Goal: Information Seeking & Learning: Learn about a topic

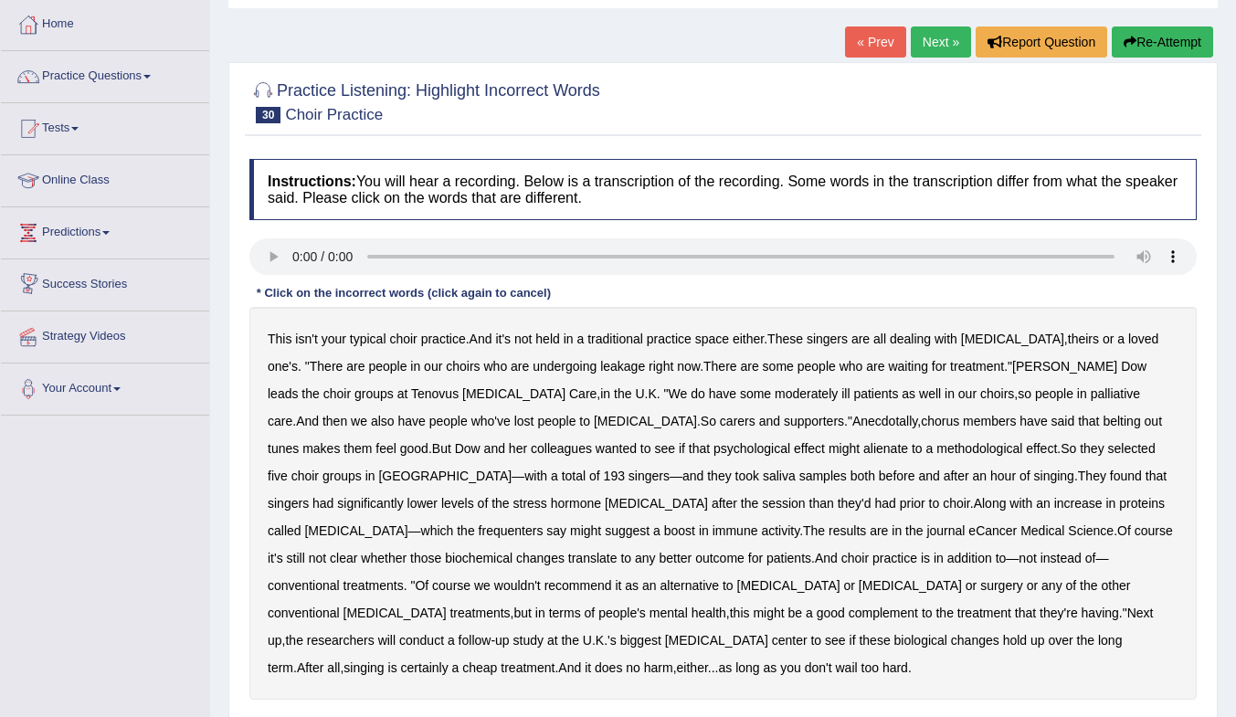
scroll to position [91, 0]
click at [557, 335] on b "held" at bounding box center [547, 339] width 24 height 15
drag, startPoint x: 536, startPoint y: 370, endPoint x: 564, endPoint y: 369, distance: 27.4
click at [535, 369] on b "undergoing" at bounding box center [565, 366] width 64 height 15
click at [775, 397] on b "moderately" at bounding box center [806, 393] width 63 height 15
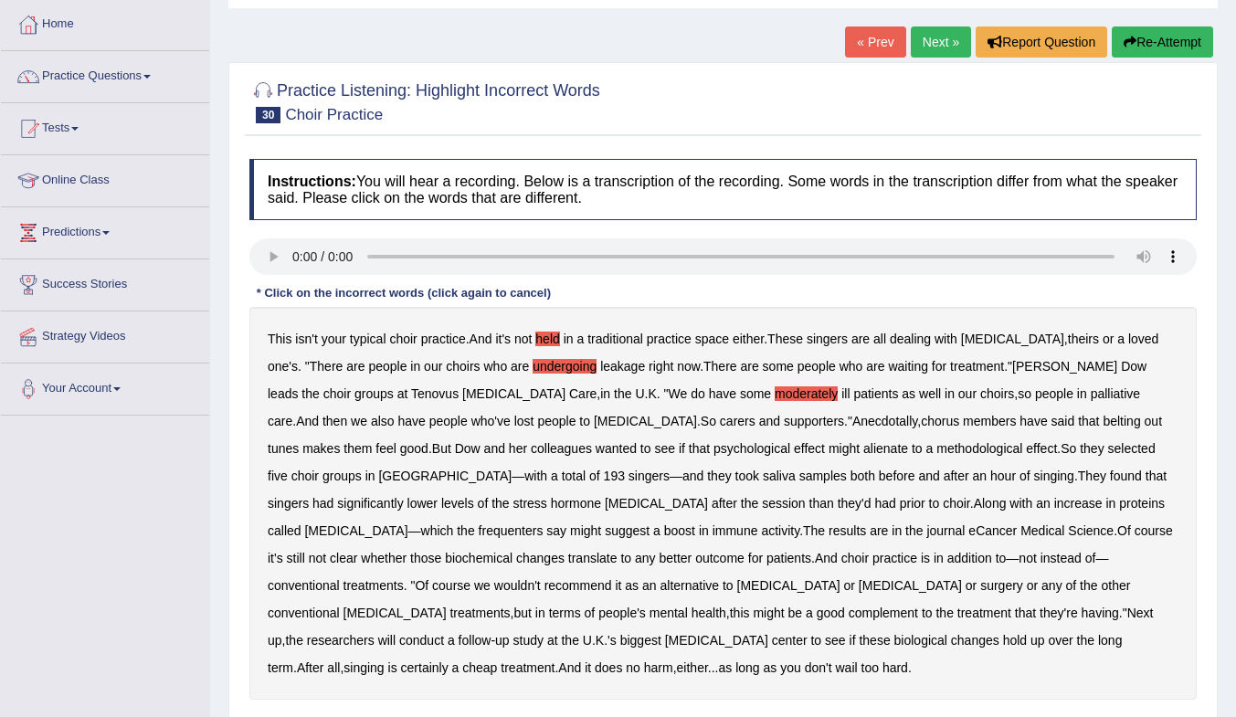
click at [543, 334] on b "held" at bounding box center [547, 339] width 24 height 15
click at [863, 451] on b "alienate" at bounding box center [885, 448] width 45 height 15
click at [543, 523] on b "frequenters" at bounding box center [511, 530] width 65 height 15
click at [980, 588] on b "surgery" at bounding box center [1001, 585] width 43 height 15
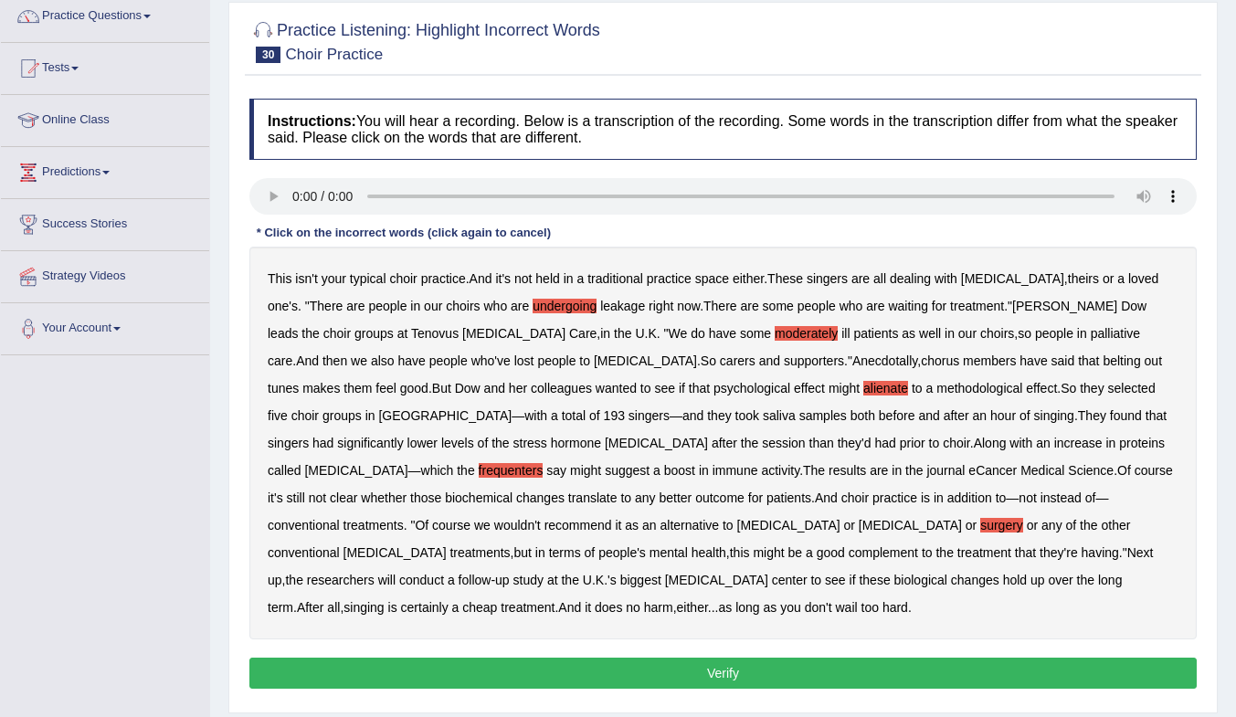
scroll to position [183, 0]
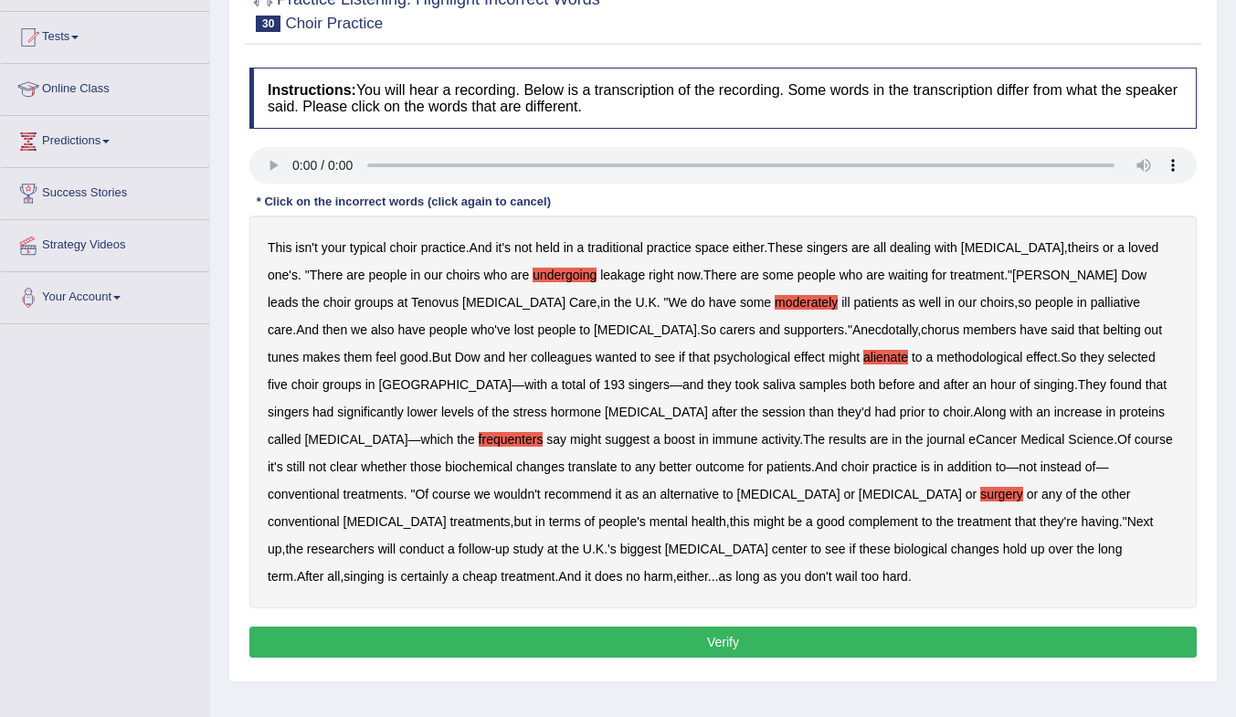
click at [660, 627] on button "Verify" at bounding box center [722, 642] width 947 height 31
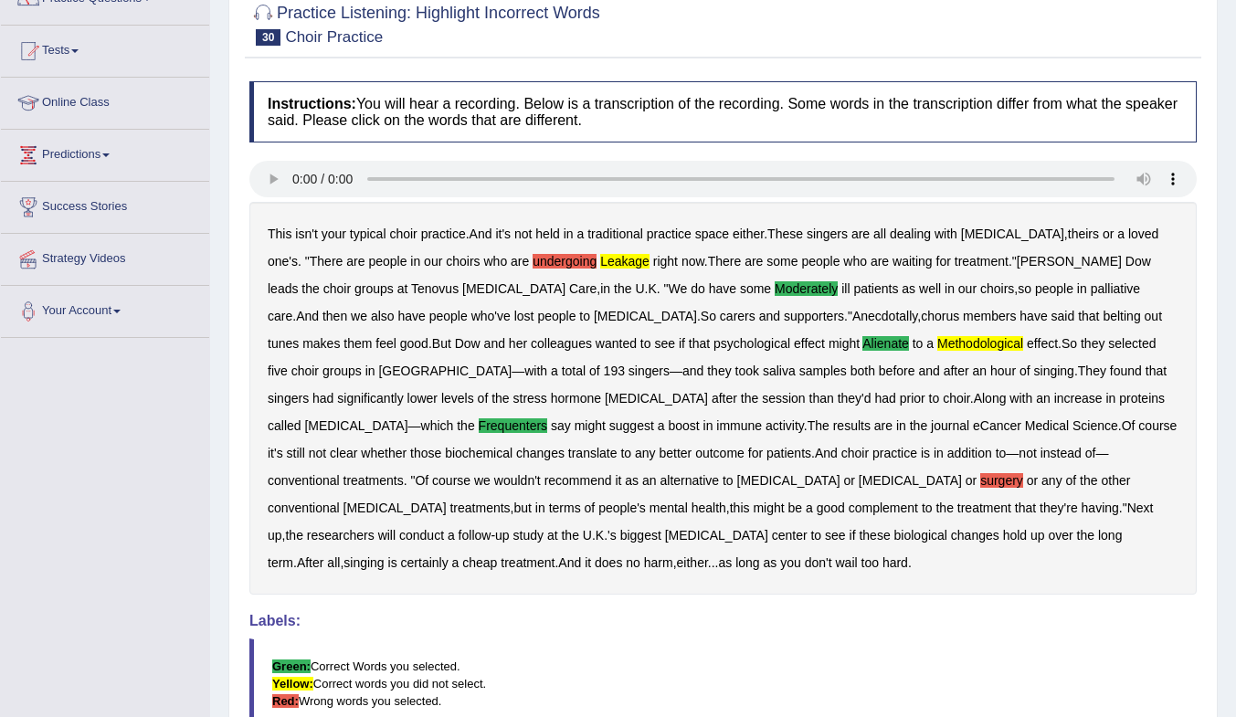
scroll to position [186, 0]
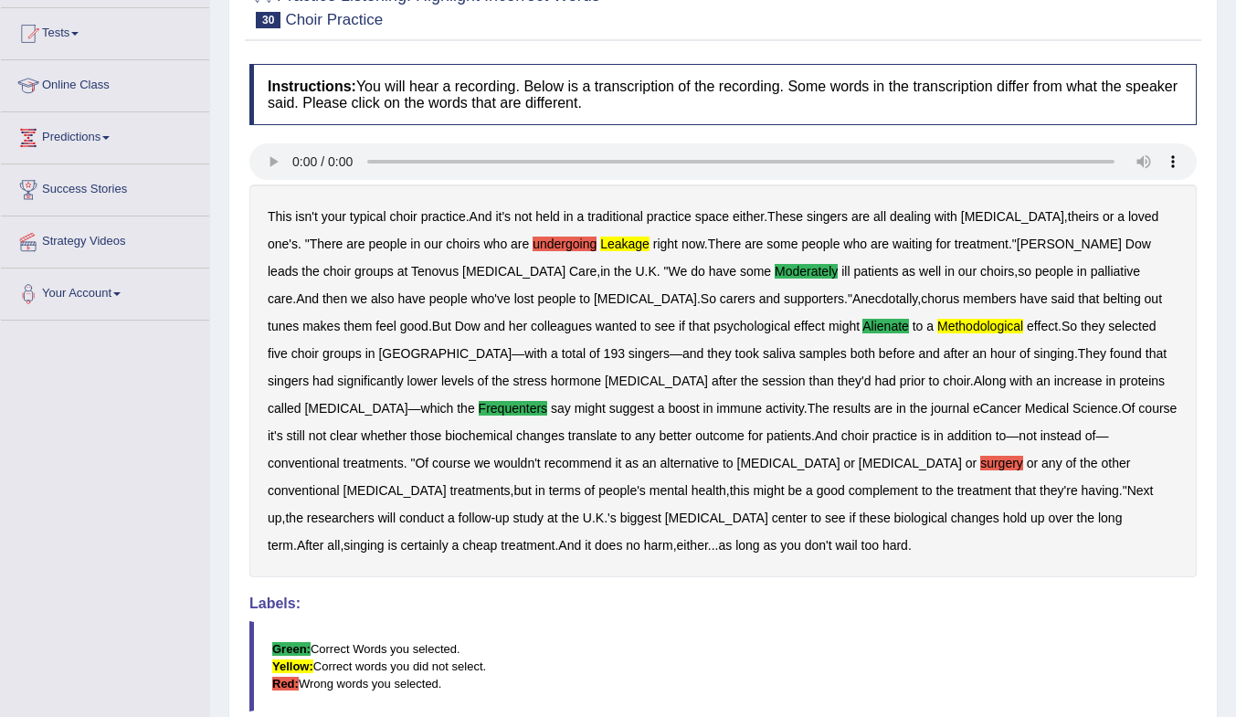
click at [689, 333] on div "This isn't your typical choir practice . And it's not held in a traditional pra…" at bounding box center [722, 381] width 947 height 393
click at [694, 333] on div "This isn't your typical choir practice . And it's not held in a traditional pra…" at bounding box center [722, 381] width 947 height 393
click at [937, 332] on b "methodological" at bounding box center [980, 326] width 86 height 15
click at [937, 327] on b "methodological" at bounding box center [980, 326] width 86 height 15
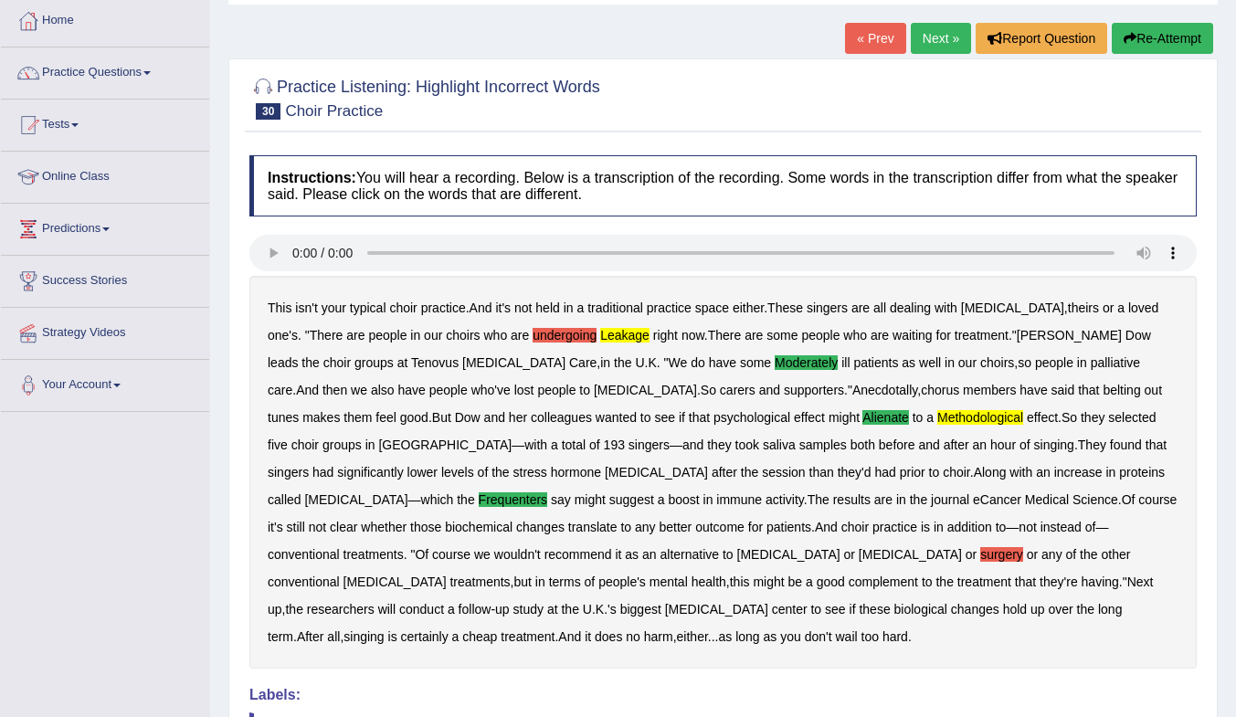
click at [600, 332] on b "leakage" at bounding box center [624, 335] width 49 height 15
click at [927, 42] on link "Next »" at bounding box center [941, 38] width 60 height 31
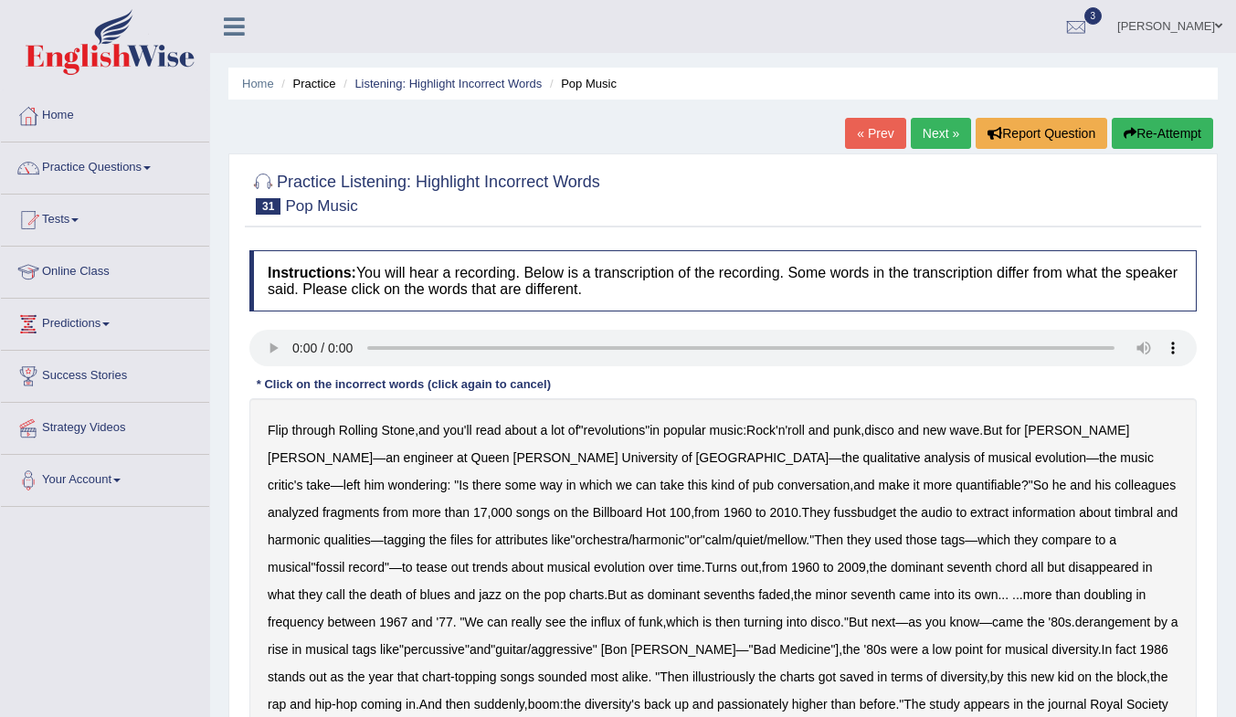
scroll to position [91, 0]
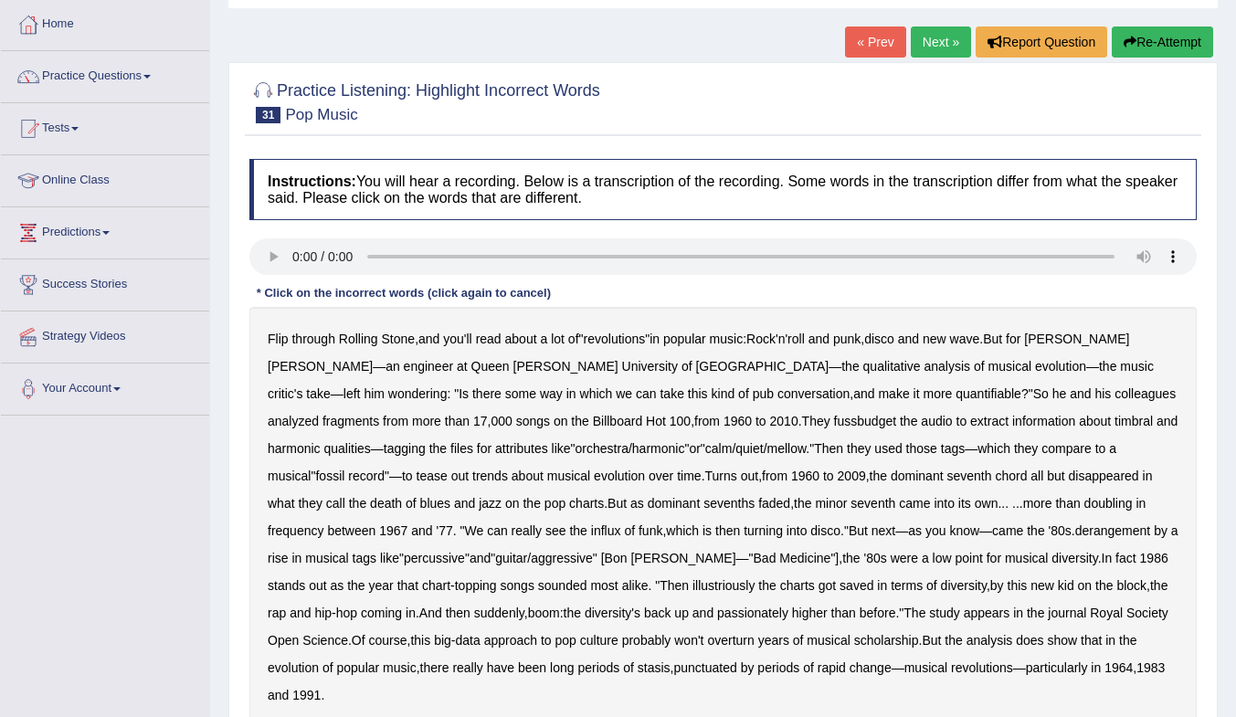
click at [373, 359] on b "Mauch" at bounding box center [320, 366] width 105 height 15
click at [1069, 478] on b "disappeared" at bounding box center [1104, 476] width 70 height 15
click at [1069, 477] on b "disappeared" at bounding box center [1104, 476] width 70 height 15
click at [1075, 529] on b "derangement" at bounding box center [1113, 530] width 76 height 15
click at [531, 558] on b "aggressive" at bounding box center [562, 558] width 62 height 15
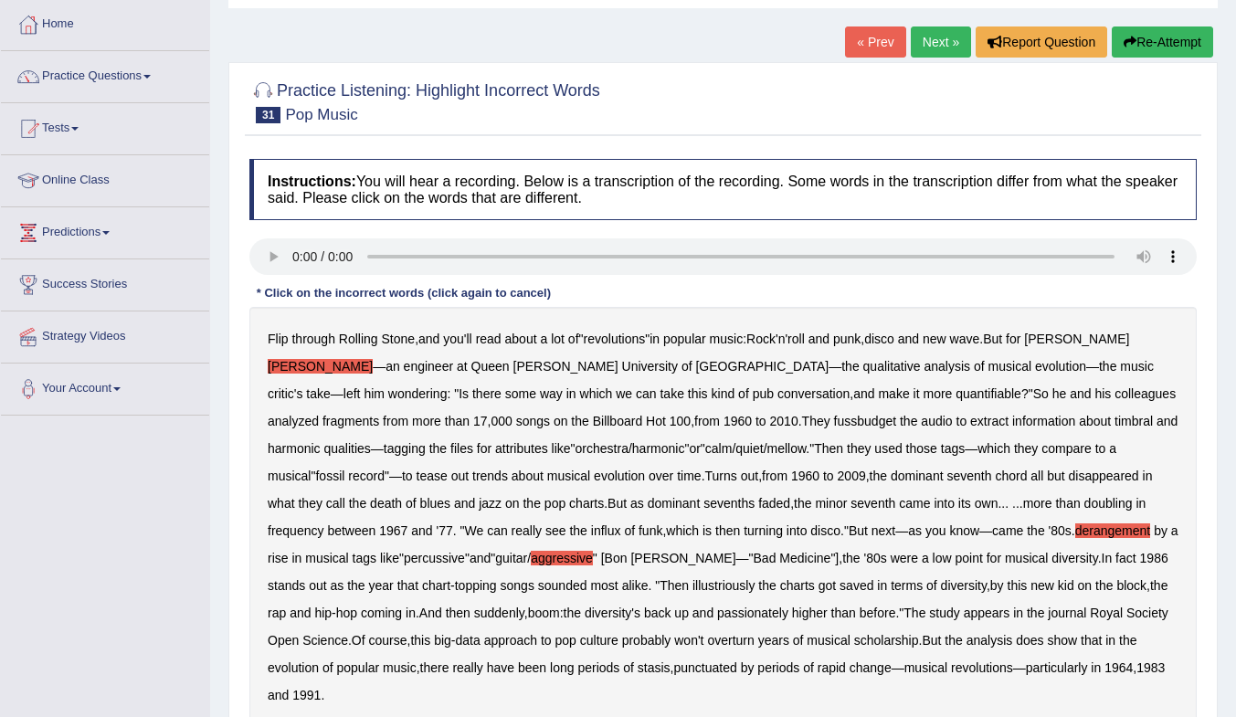
click at [531, 558] on b "aggressive" at bounding box center [562, 558] width 62 height 15
click at [692, 586] on b "illustriously" at bounding box center [723, 585] width 62 height 15
click at [941, 586] on b "diversity" at bounding box center [964, 585] width 46 height 15
drag, startPoint x: 696, startPoint y: 586, endPoint x: 720, endPoint y: 588, distance: 23.8
click at [941, 586] on b "diversity" at bounding box center [964, 585] width 46 height 15
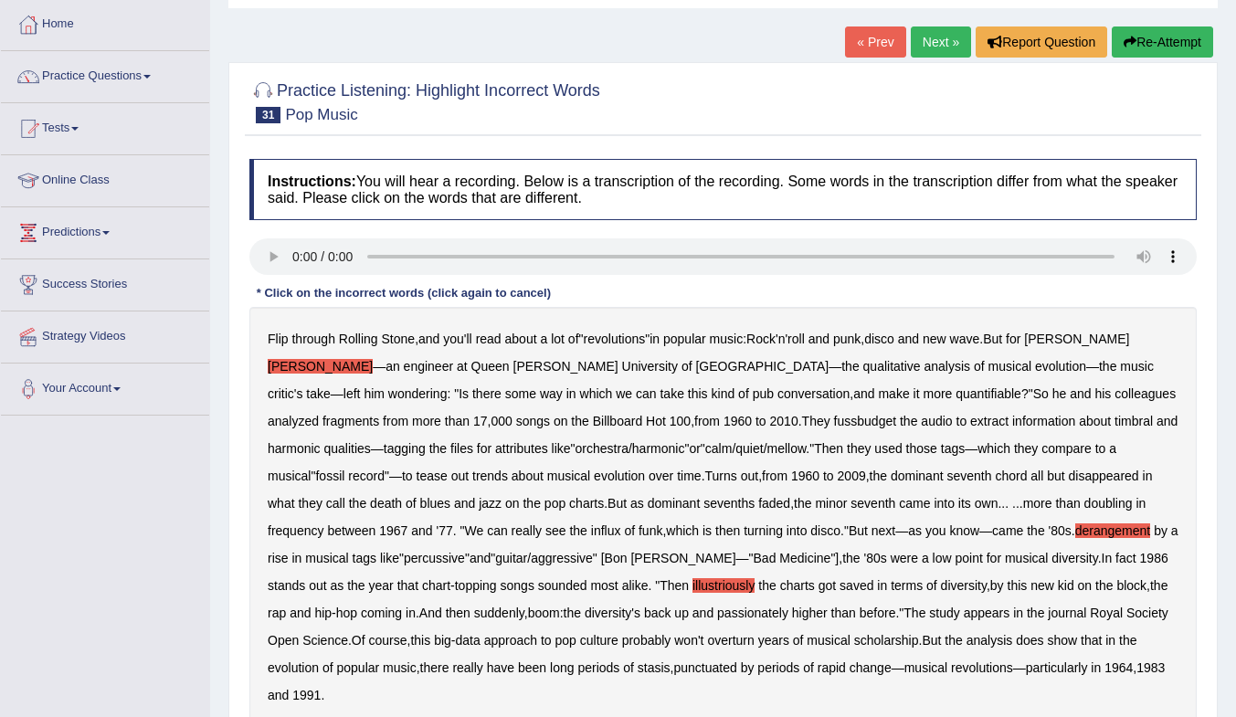
click at [717, 616] on b "passionately" at bounding box center [752, 613] width 71 height 15
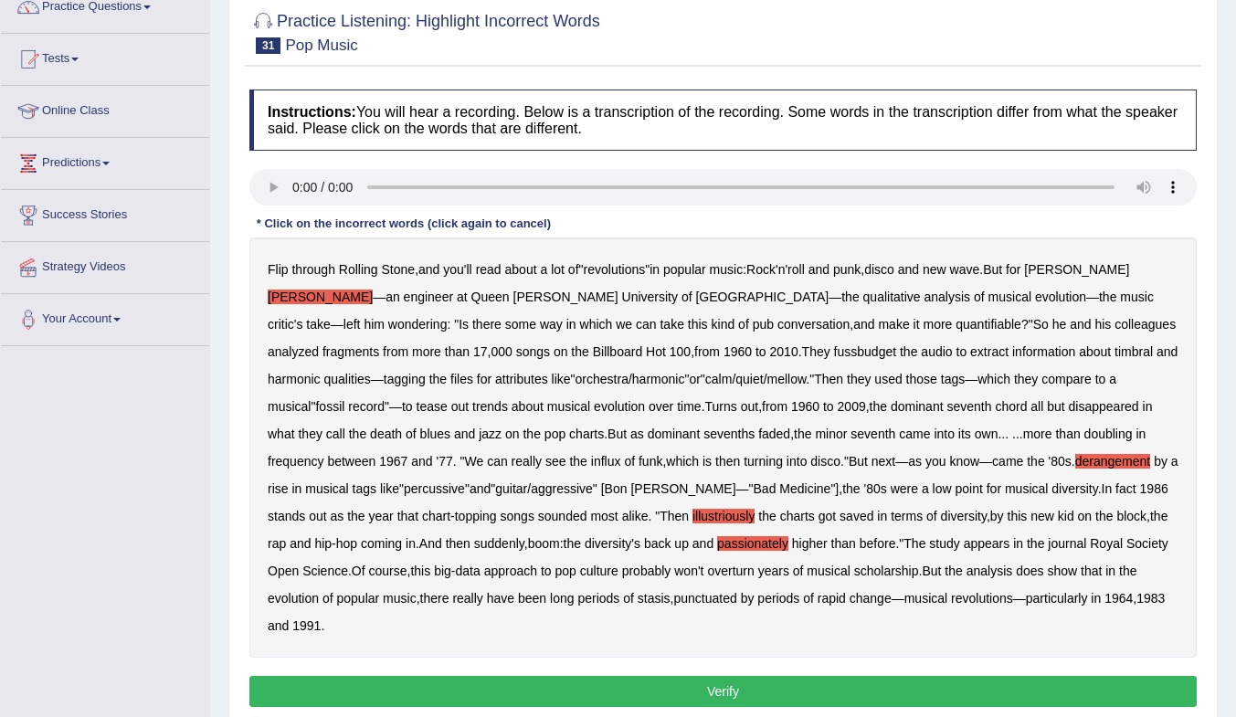
scroll to position [183, 0]
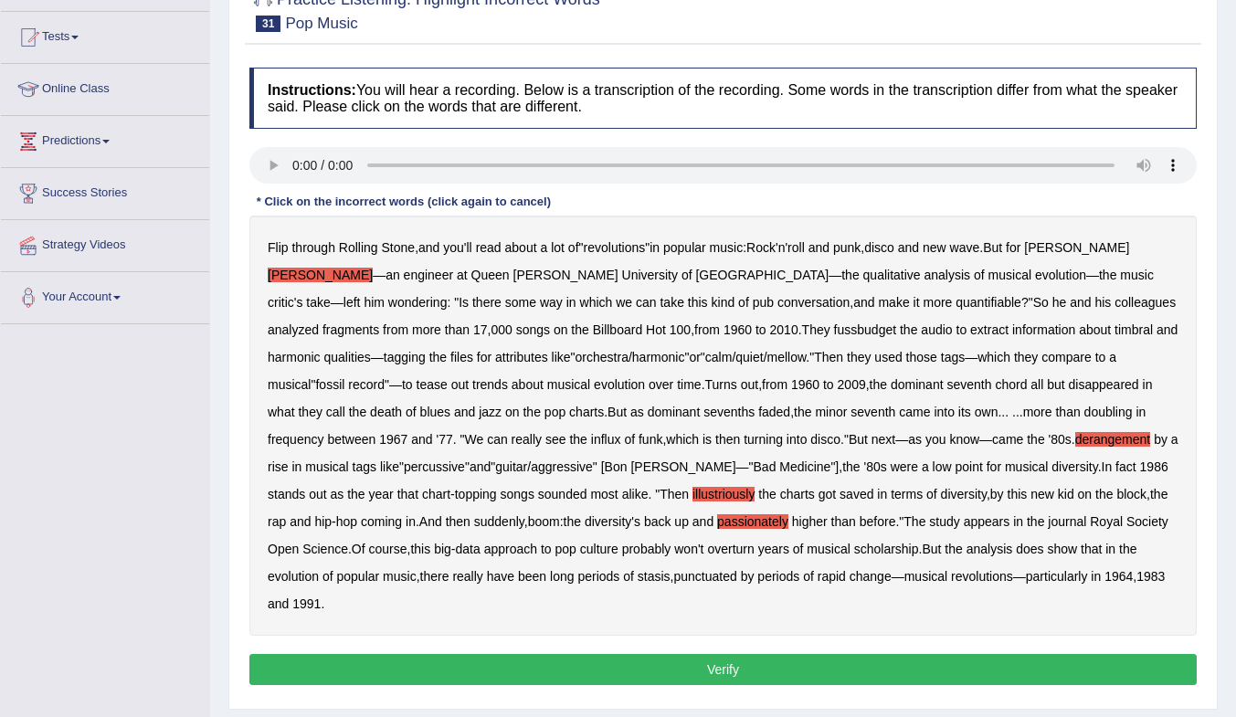
click at [860, 654] on button "Verify" at bounding box center [722, 669] width 947 height 31
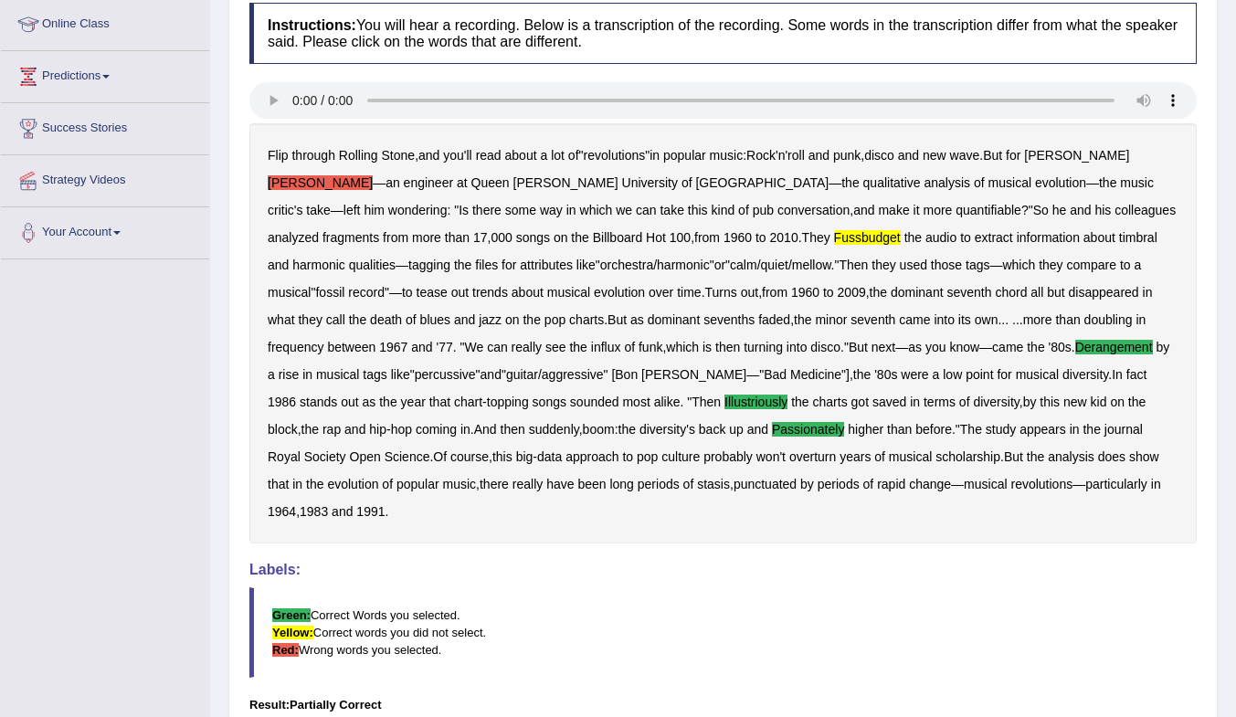
scroll to position [214, 0]
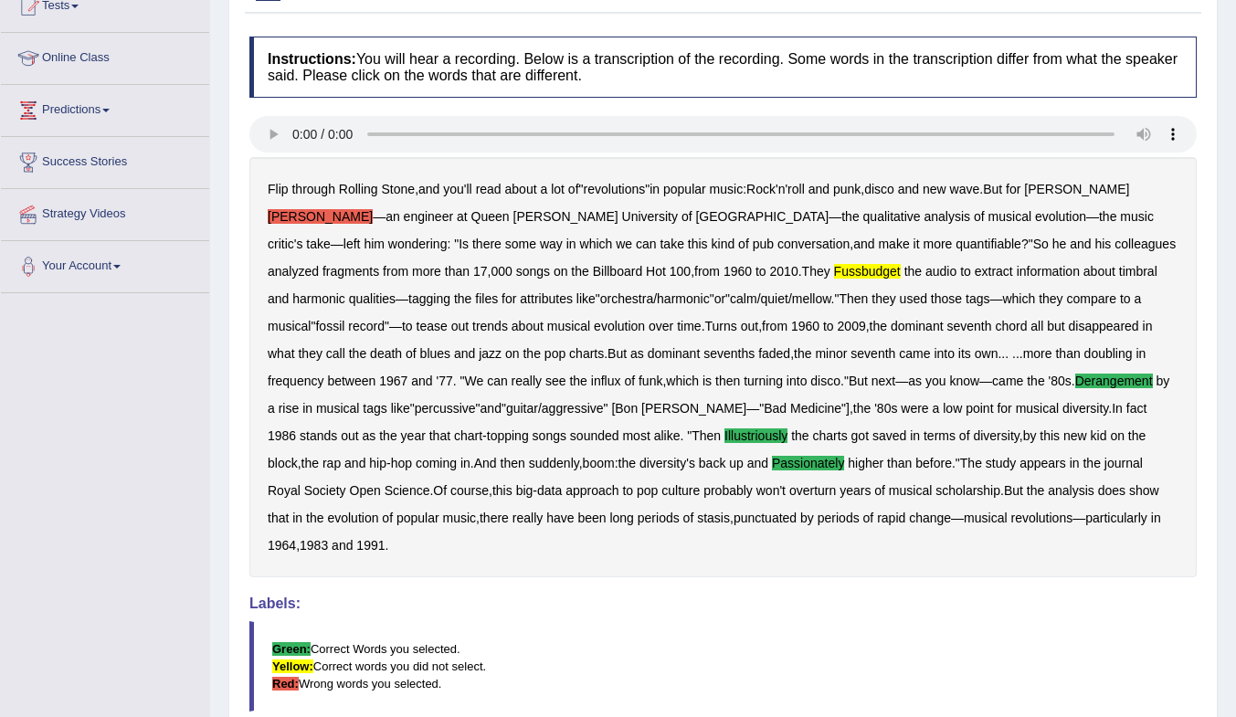
click at [834, 272] on b "fussbudget" at bounding box center [867, 271] width 67 height 15
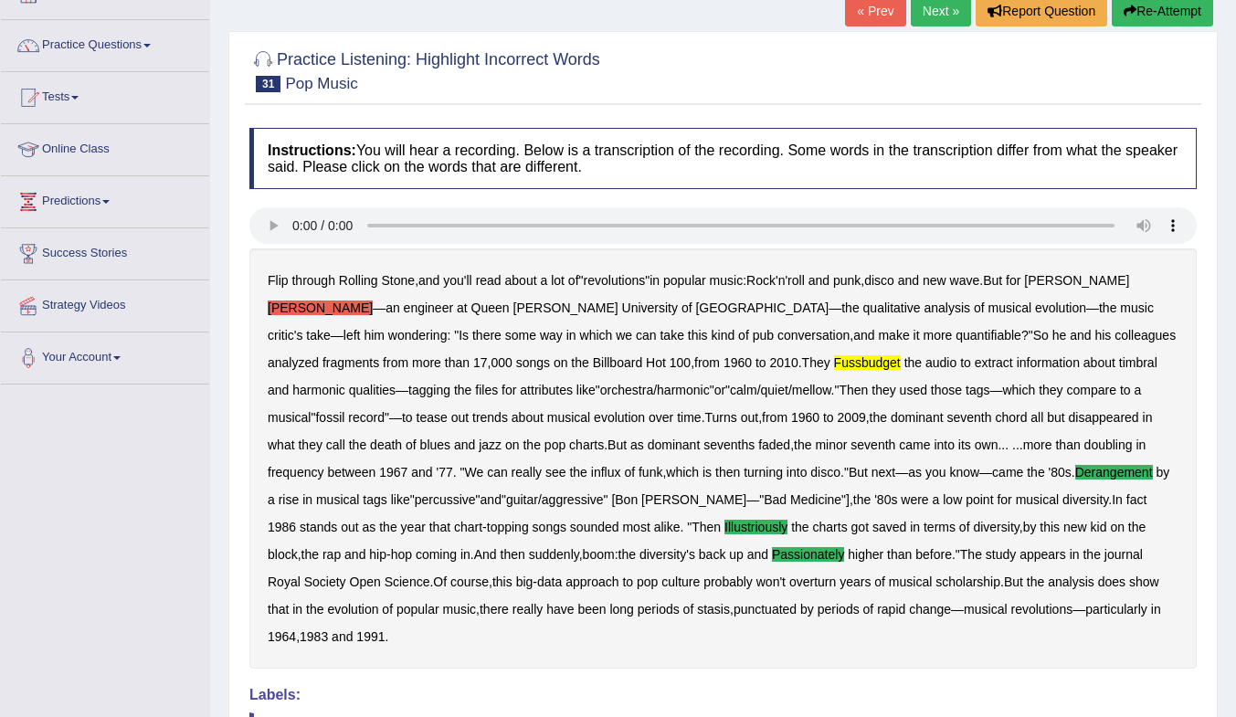
click at [939, 4] on link "Next »" at bounding box center [941, 10] width 60 height 31
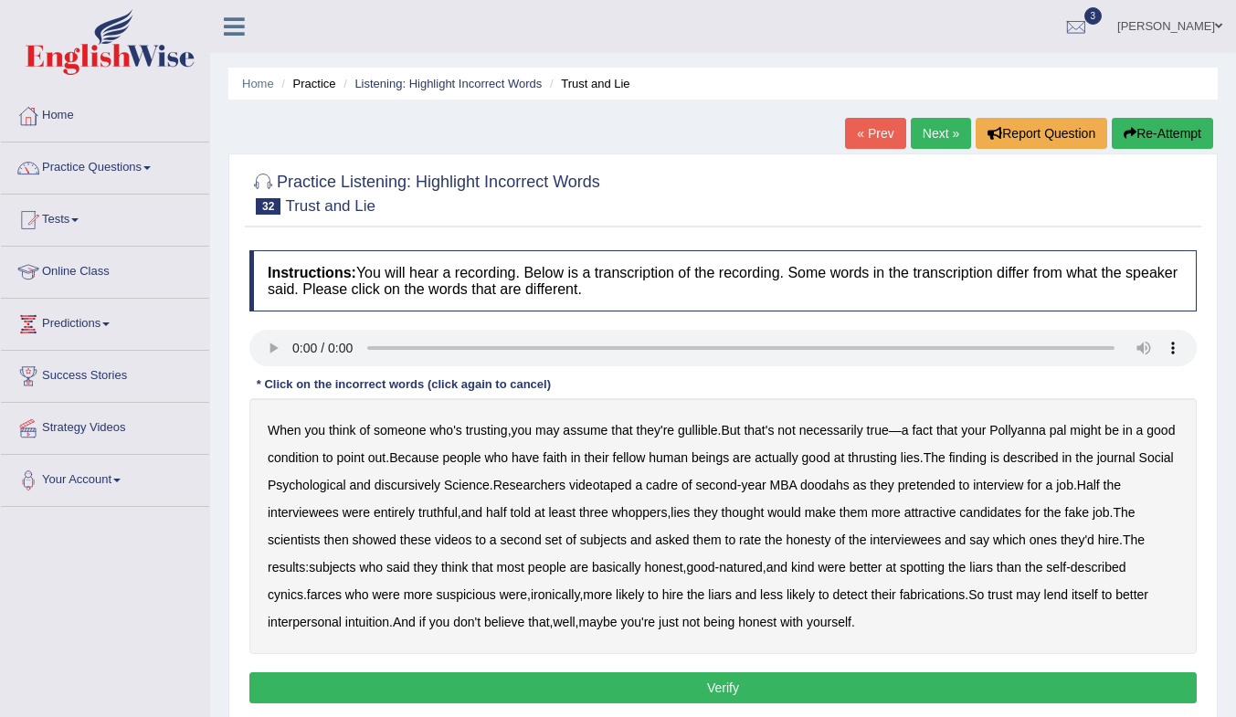
scroll to position [91, 0]
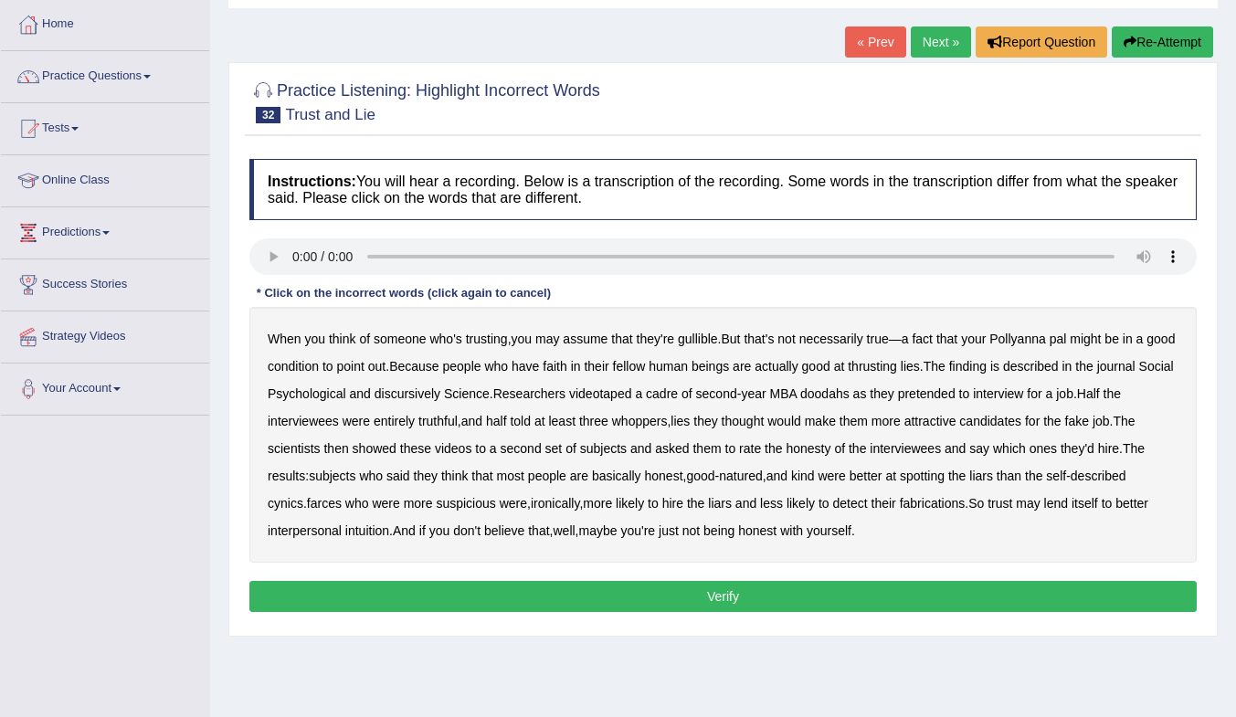
click at [440, 393] on b "discursively" at bounding box center [407, 393] width 66 height 15
click at [849, 394] on b "doodahs" at bounding box center [824, 393] width 49 height 15
click at [790, 596] on button "Verify" at bounding box center [722, 596] width 947 height 31
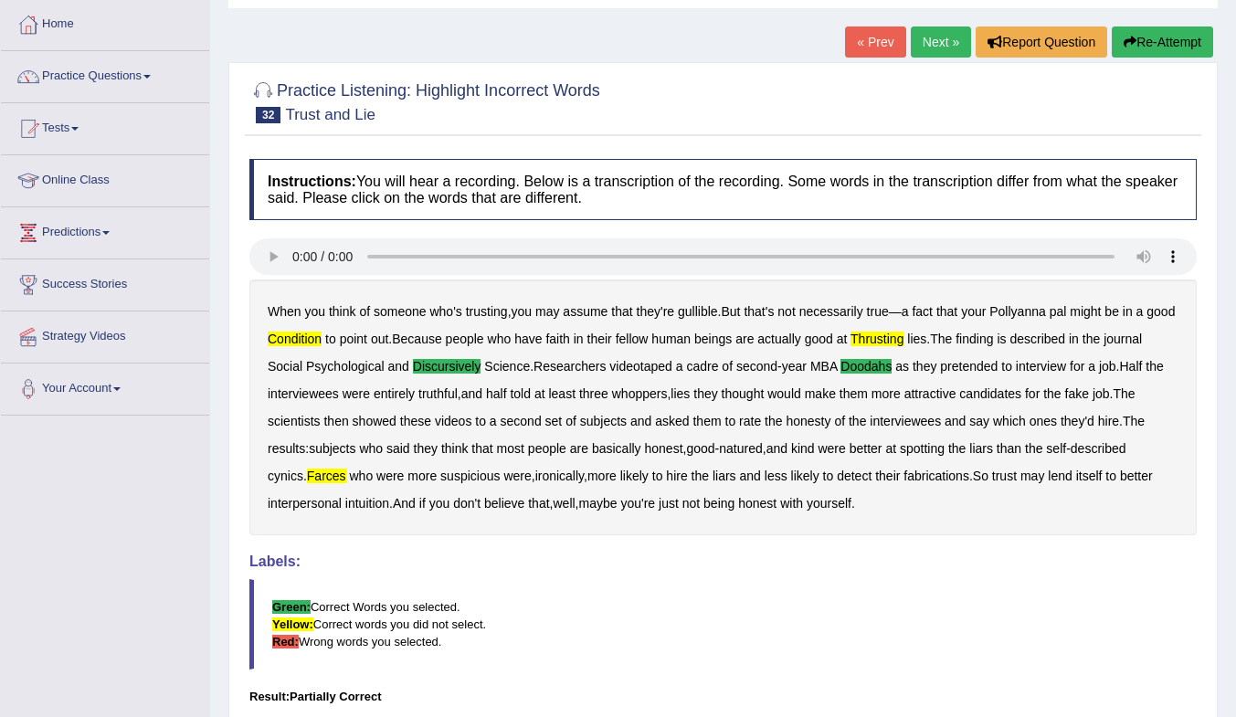
click at [923, 39] on link "Next »" at bounding box center [941, 41] width 60 height 31
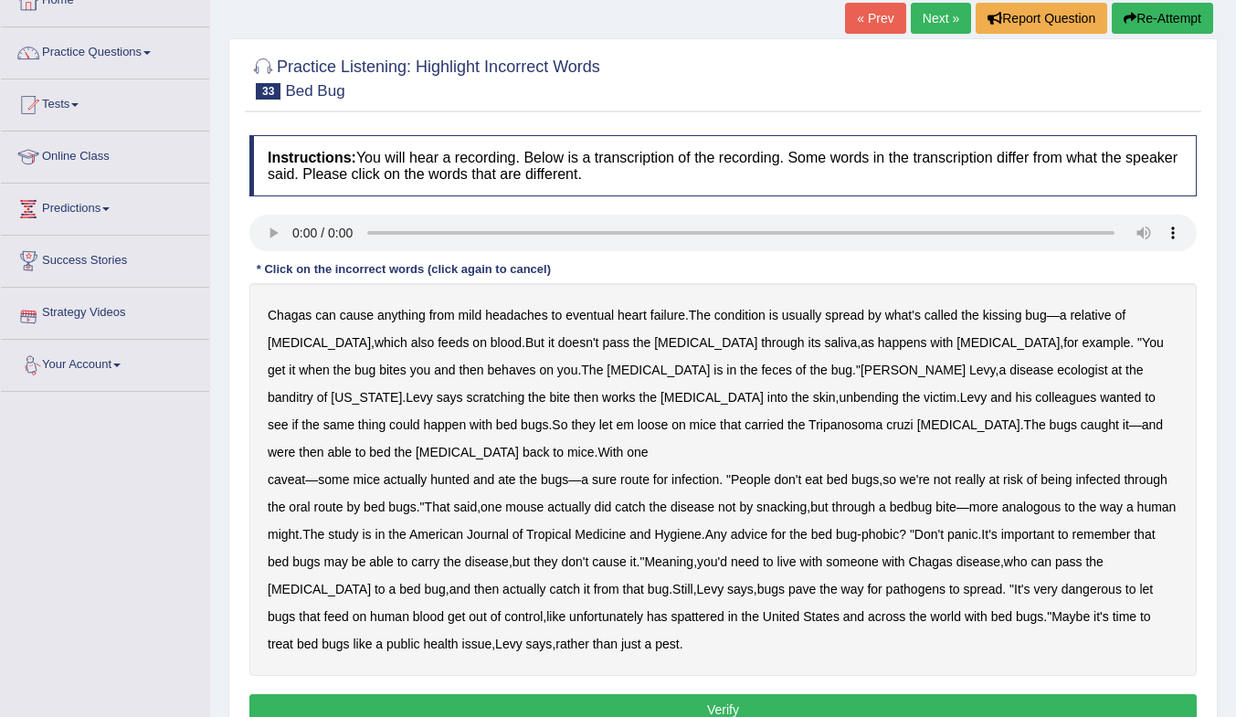
scroll to position [91, 0]
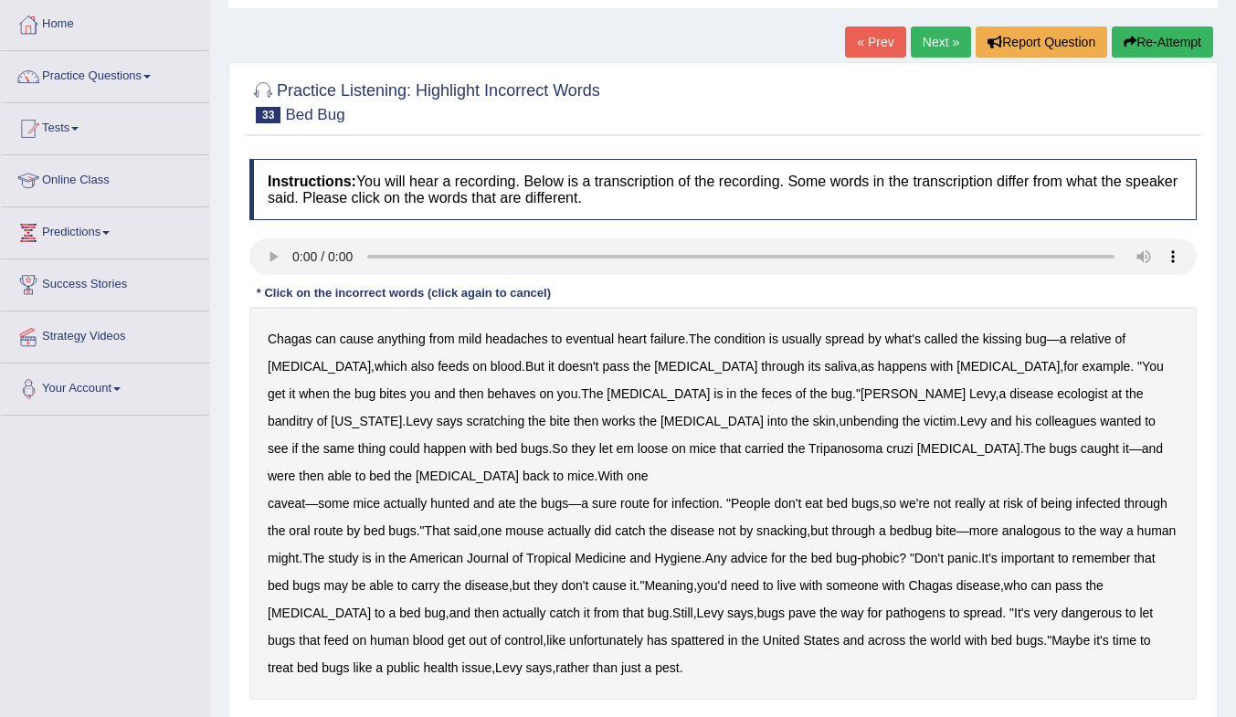
drag, startPoint x: 344, startPoint y: 396, endPoint x: 354, endPoint y: 396, distance: 10.0
click at [488, 396] on b "behaves" at bounding box center [512, 393] width 48 height 15
click at [1057, 396] on b "ecologist" at bounding box center [1082, 393] width 50 height 15
click at [519, 469] on b "[MEDICAL_DATA]" at bounding box center [467, 476] width 103 height 15
click at [1057, 387] on b "ecologist" at bounding box center [1082, 393] width 50 height 15
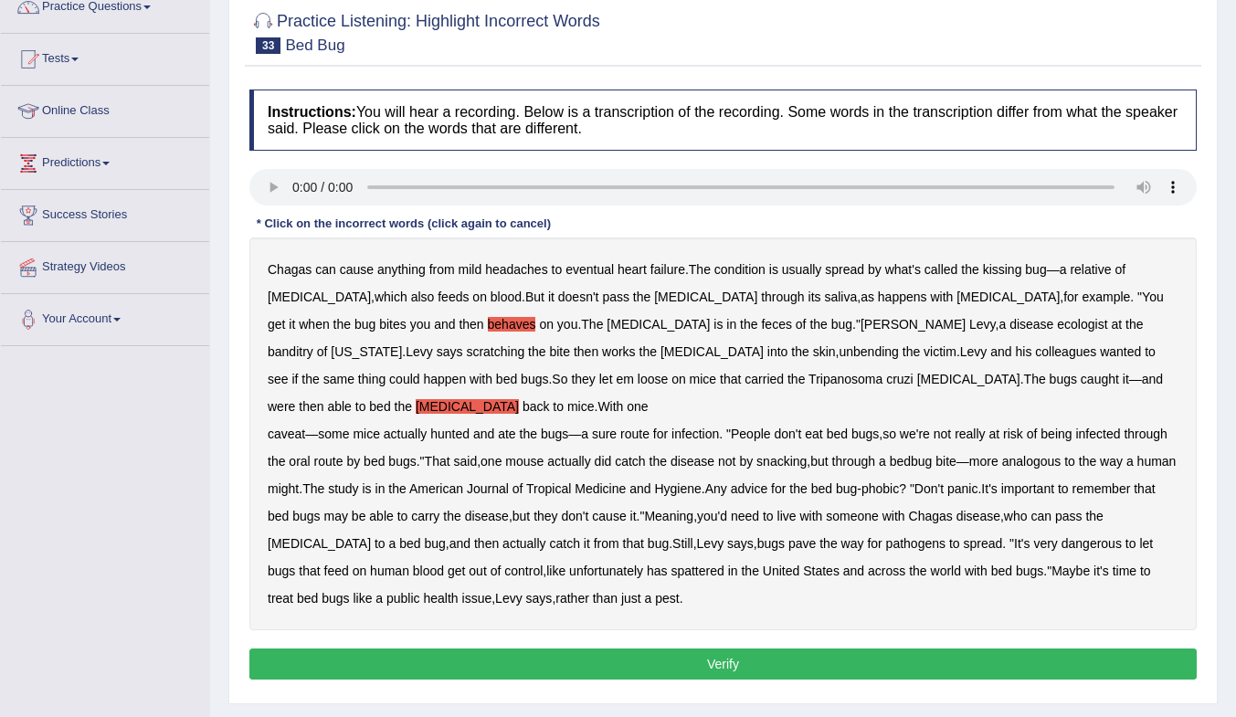
scroll to position [183, 0]
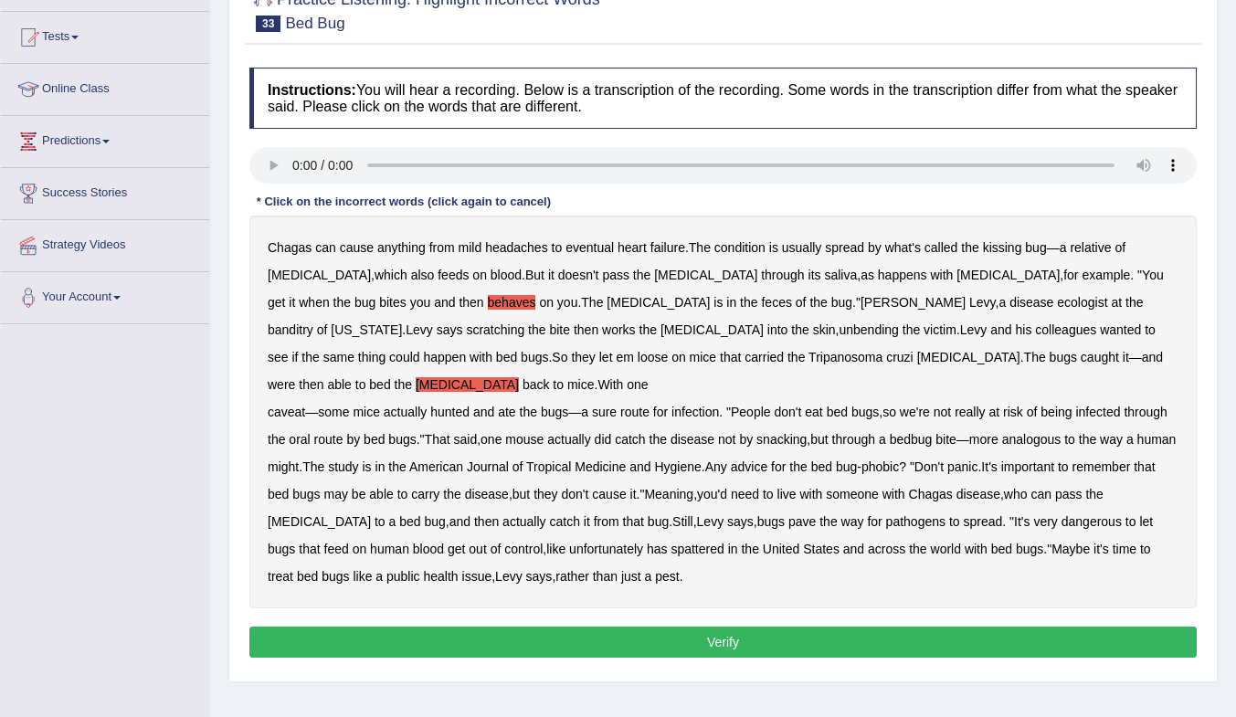
click at [820, 627] on button "Verify" at bounding box center [722, 642] width 947 height 31
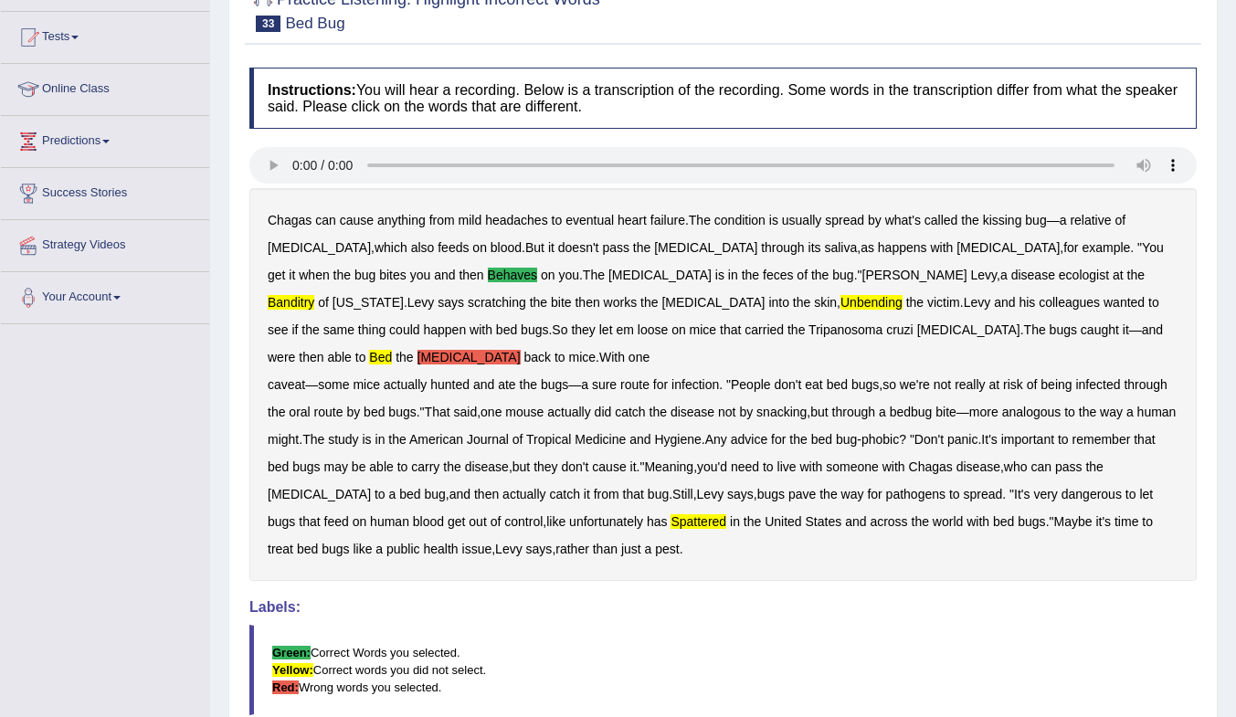
click at [521, 350] on b "parasite" at bounding box center [468, 357] width 103 height 15
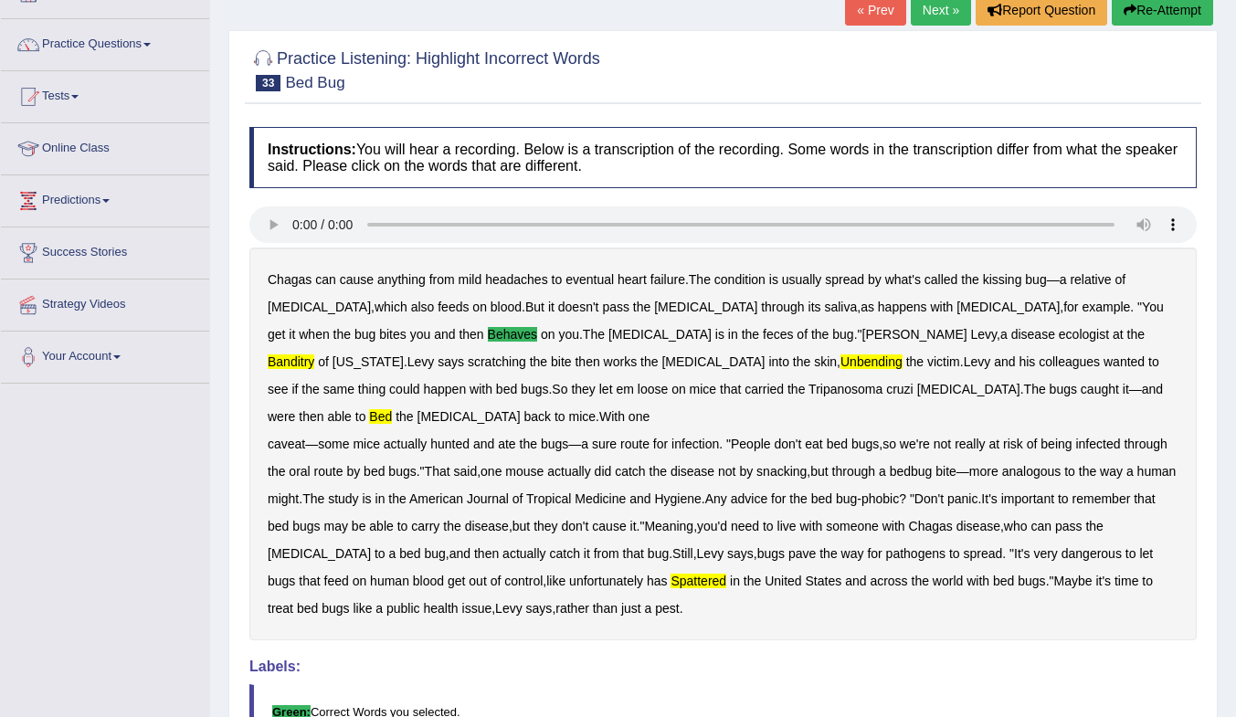
scroll to position [91, 0]
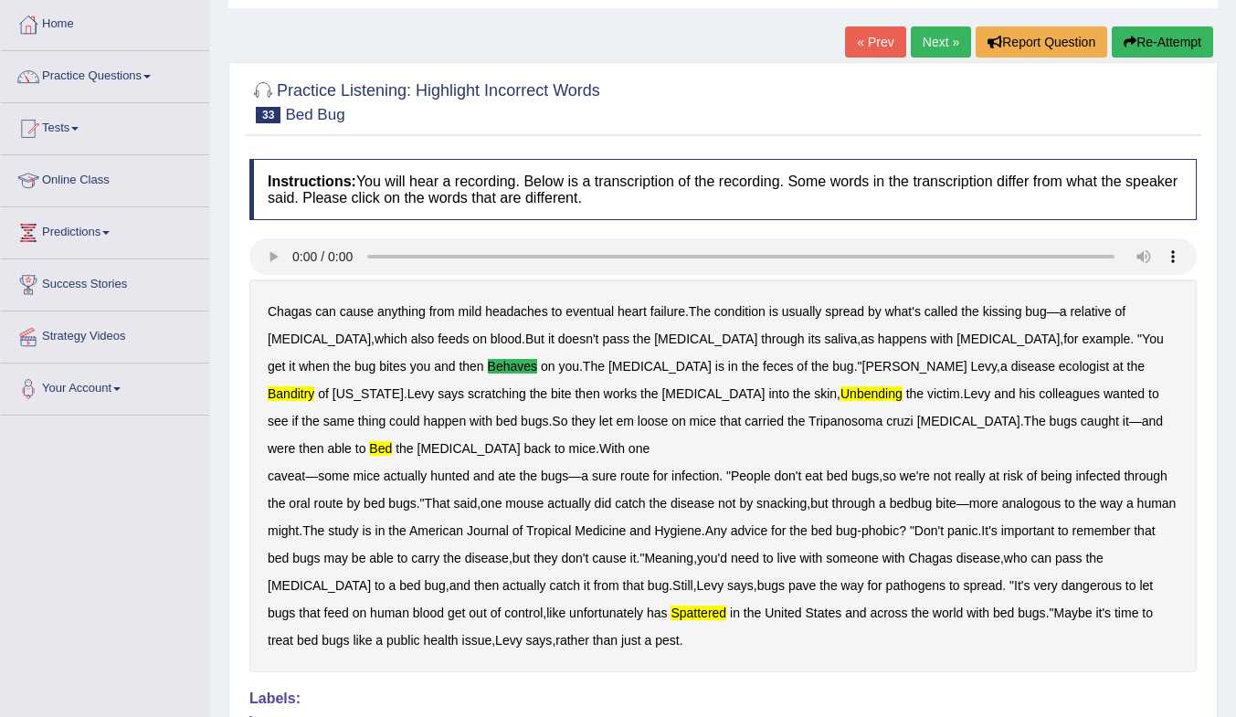
click at [920, 40] on link "Next »" at bounding box center [941, 41] width 60 height 31
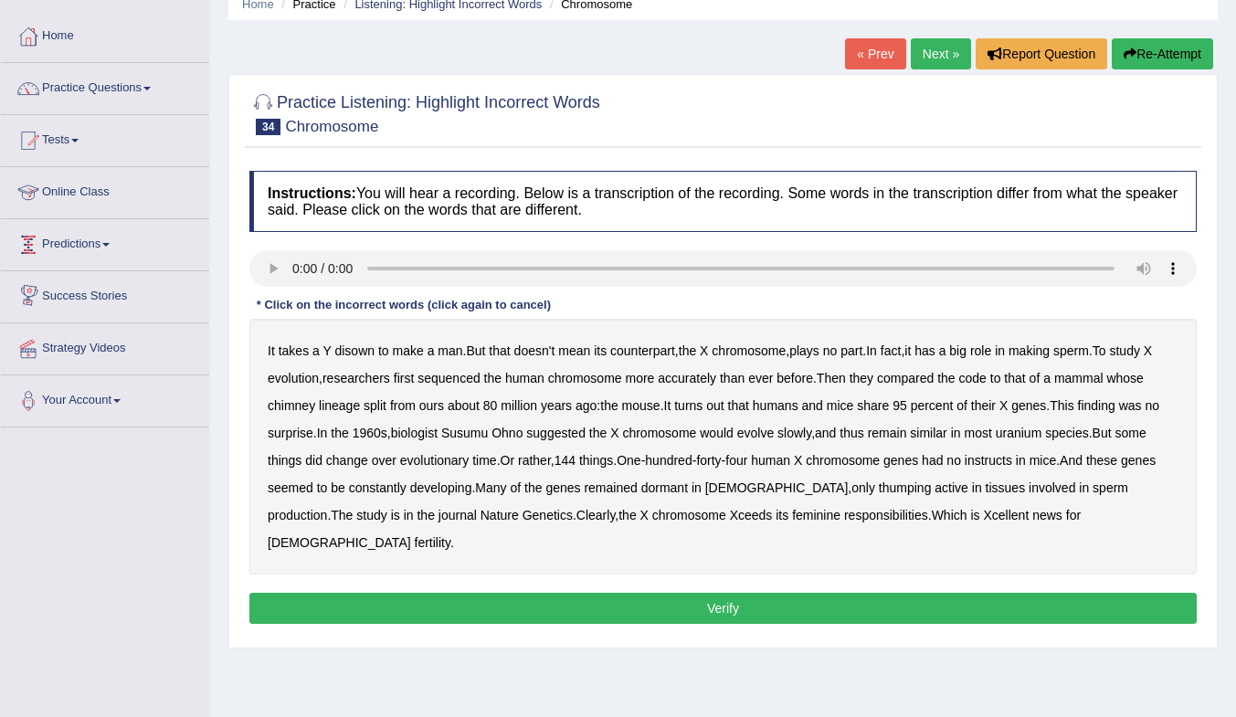
scroll to position [91, 0]
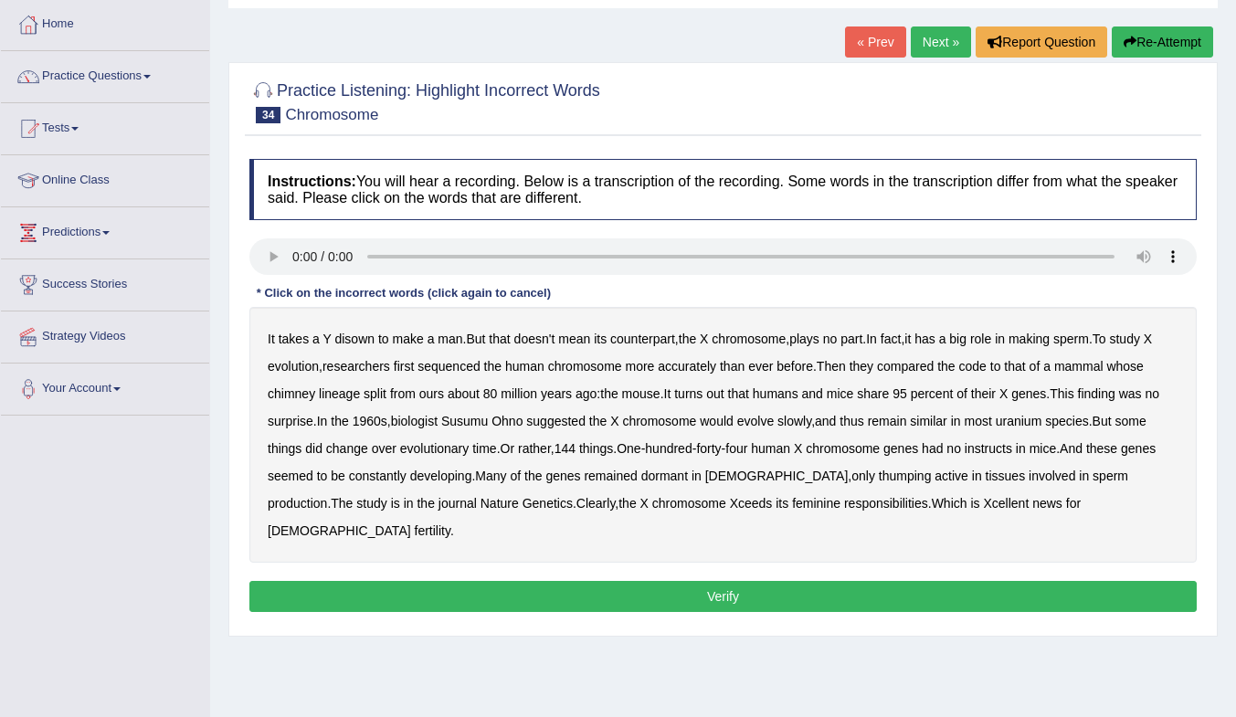
click at [997, 441] on b "instructs" at bounding box center [988, 448] width 47 height 15
click at [354, 335] on b "disown" at bounding box center [354, 339] width 40 height 15
click at [930, 581] on button "Verify" at bounding box center [722, 596] width 947 height 31
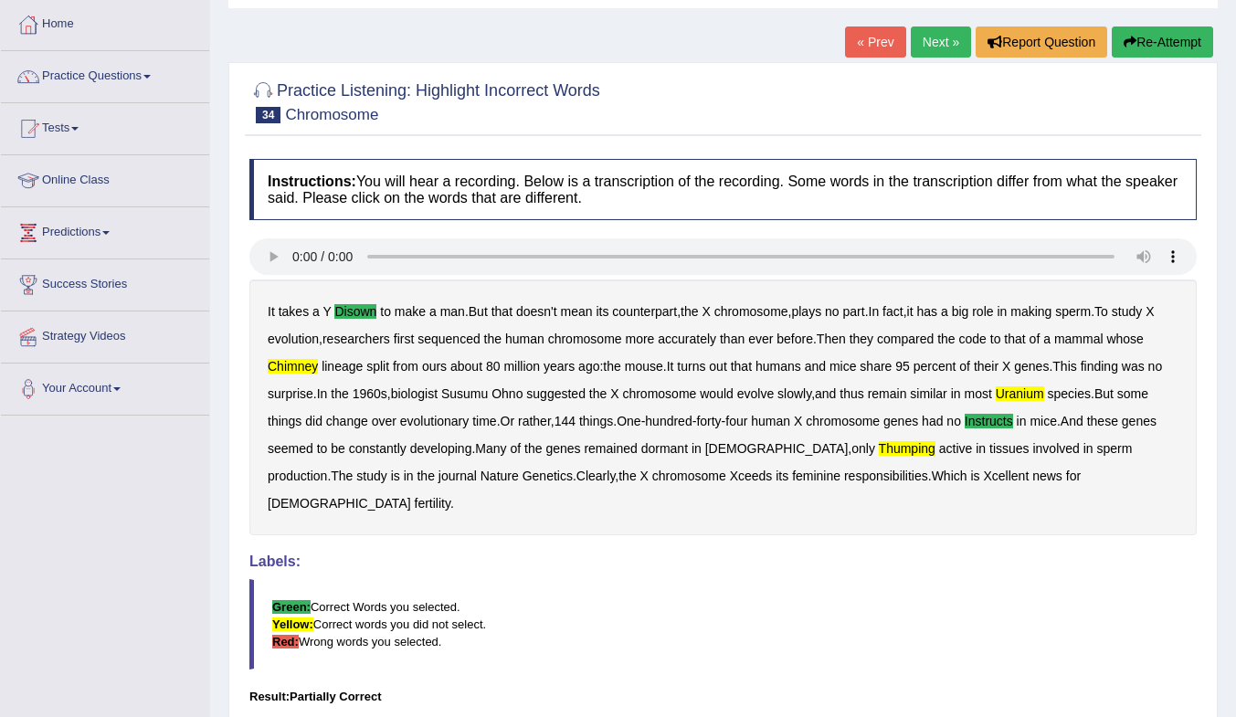
click at [940, 48] on link "Next »" at bounding box center [941, 41] width 60 height 31
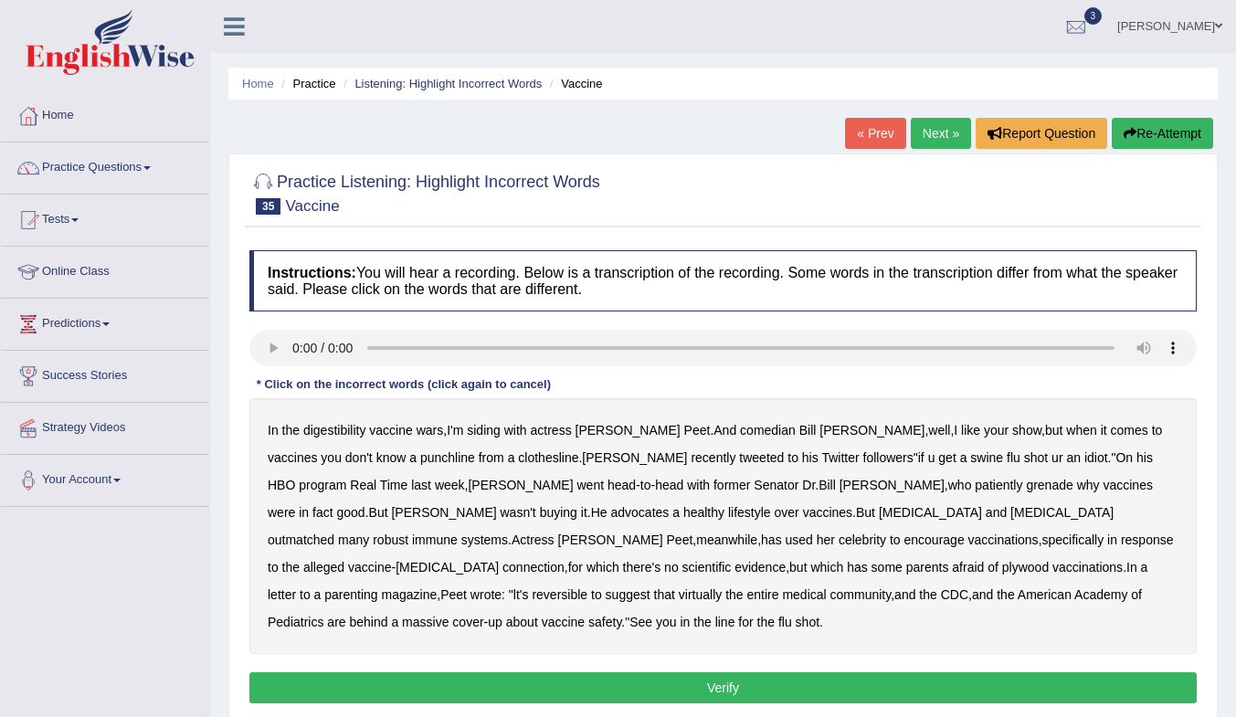
click at [518, 455] on b "clothesline" at bounding box center [548, 457] width 60 height 15
drag, startPoint x: 437, startPoint y: 459, endPoint x: 469, endPoint y: 463, distance: 33.1
click at [518, 459] on b "clothesline" at bounding box center [548, 457] width 60 height 15
click at [1002, 575] on b "plywood" at bounding box center [1025, 567] width 47 height 15
click at [1081, 672] on button "Verify" at bounding box center [722, 687] width 947 height 31
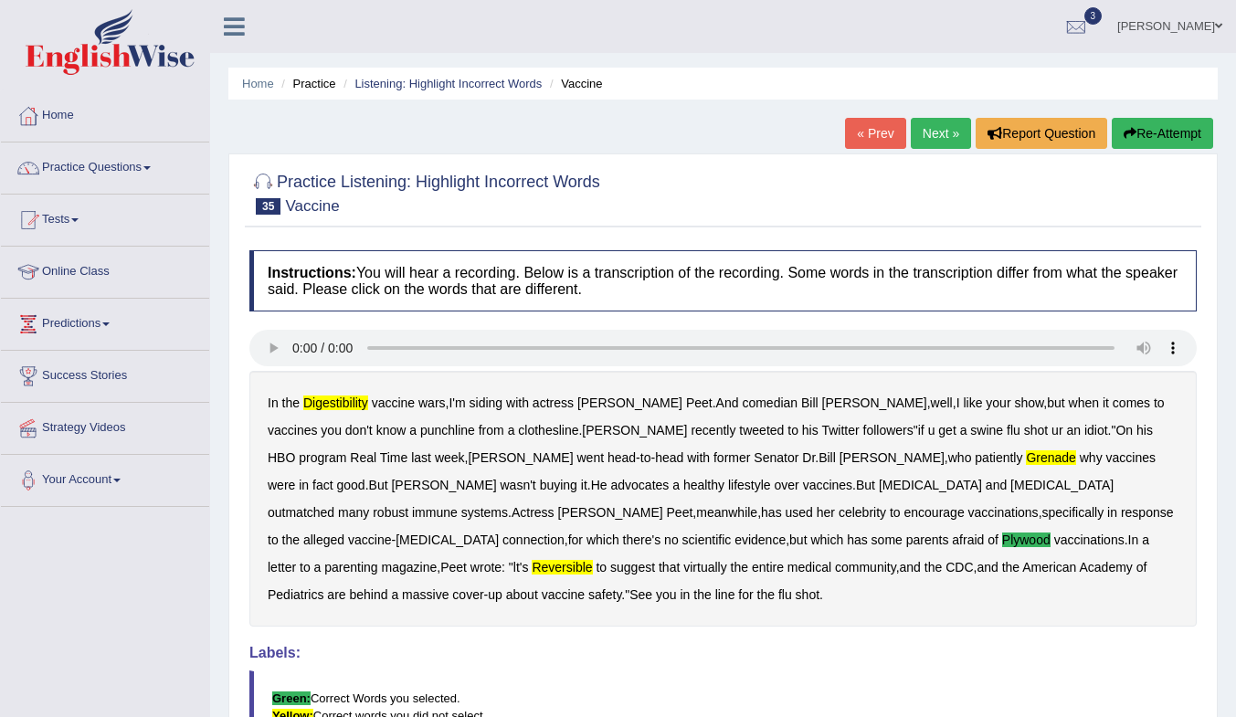
click at [322, 403] on b "digestibility" at bounding box center [335, 403] width 65 height 15
drag, startPoint x: 751, startPoint y: 449, endPoint x: 765, endPoint y: 449, distance: 14.6
click at [752, 449] on div "In the digestibility vaccine wars , I'm siding with actress Amanda Peet . And c…" at bounding box center [722, 499] width 947 height 256
click at [1026, 463] on b "grenade" at bounding box center [1050, 457] width 49 height 15
click at [111, 164] on link "Practice Questions" at bounding box center [105, 165] width 208 height 46
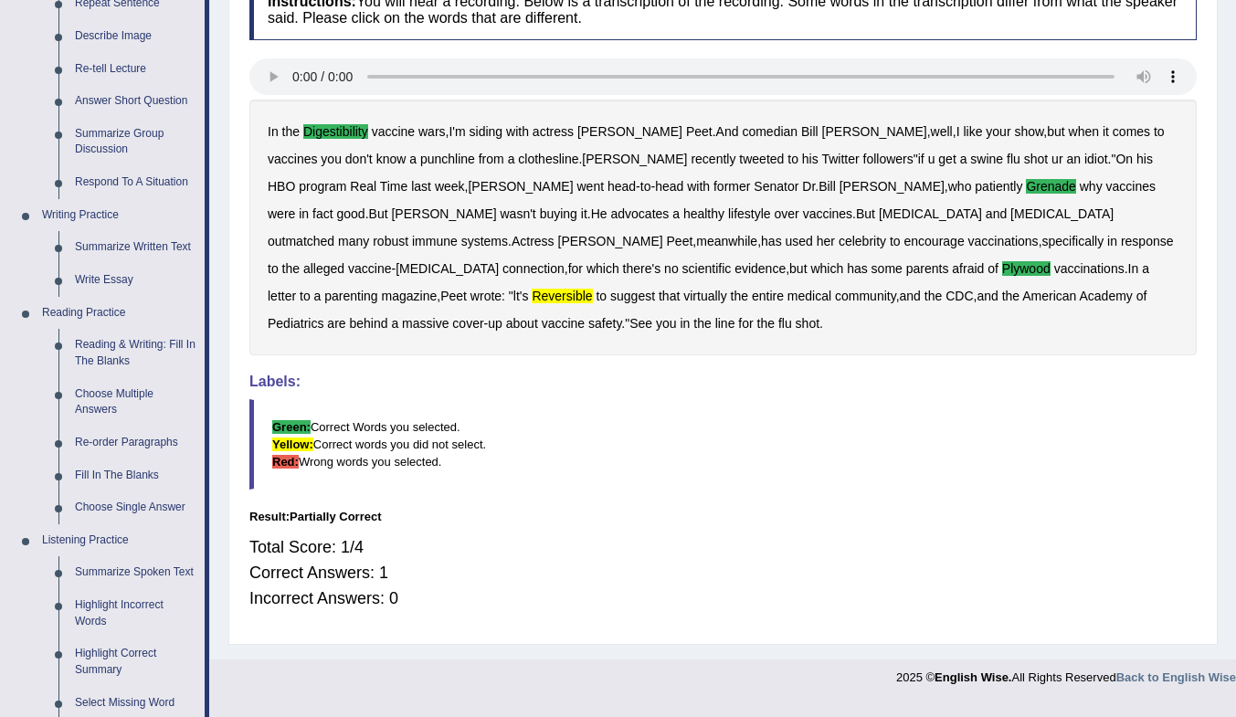
scroll to position [274, 0]
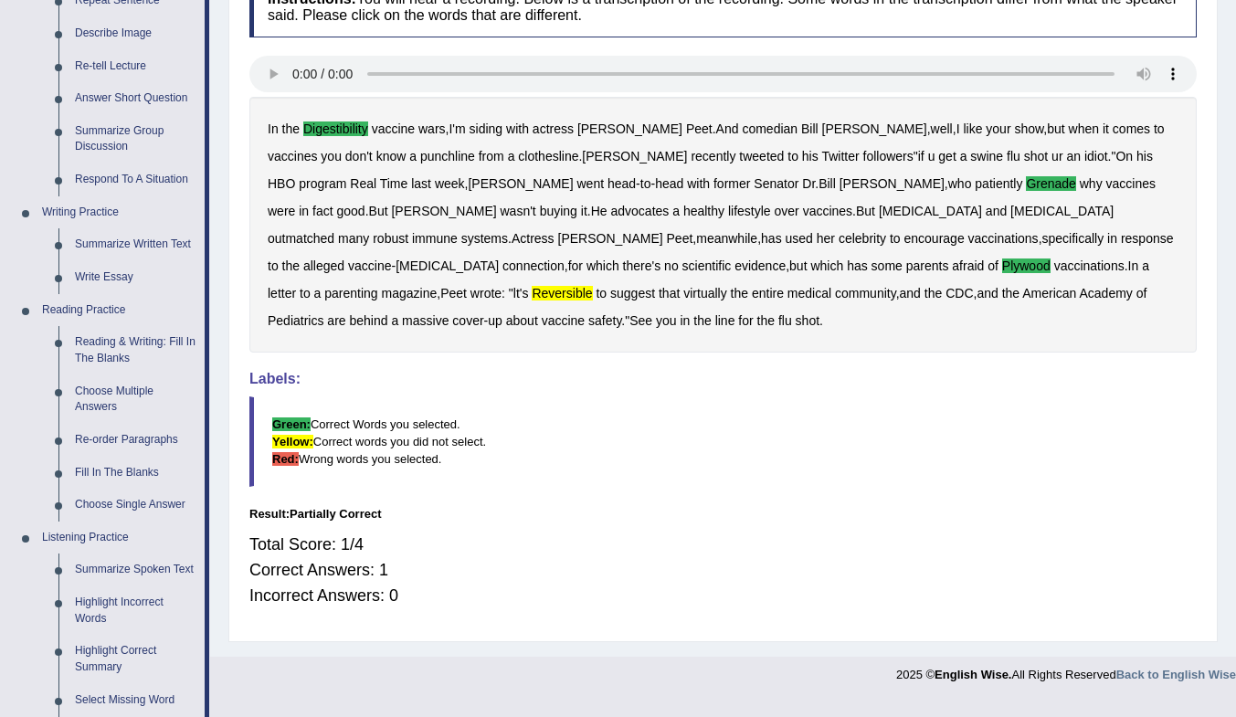
click at [91, 470] on link "Fill In The Blanks" at bounding box center [136, 473] width 138 height 33
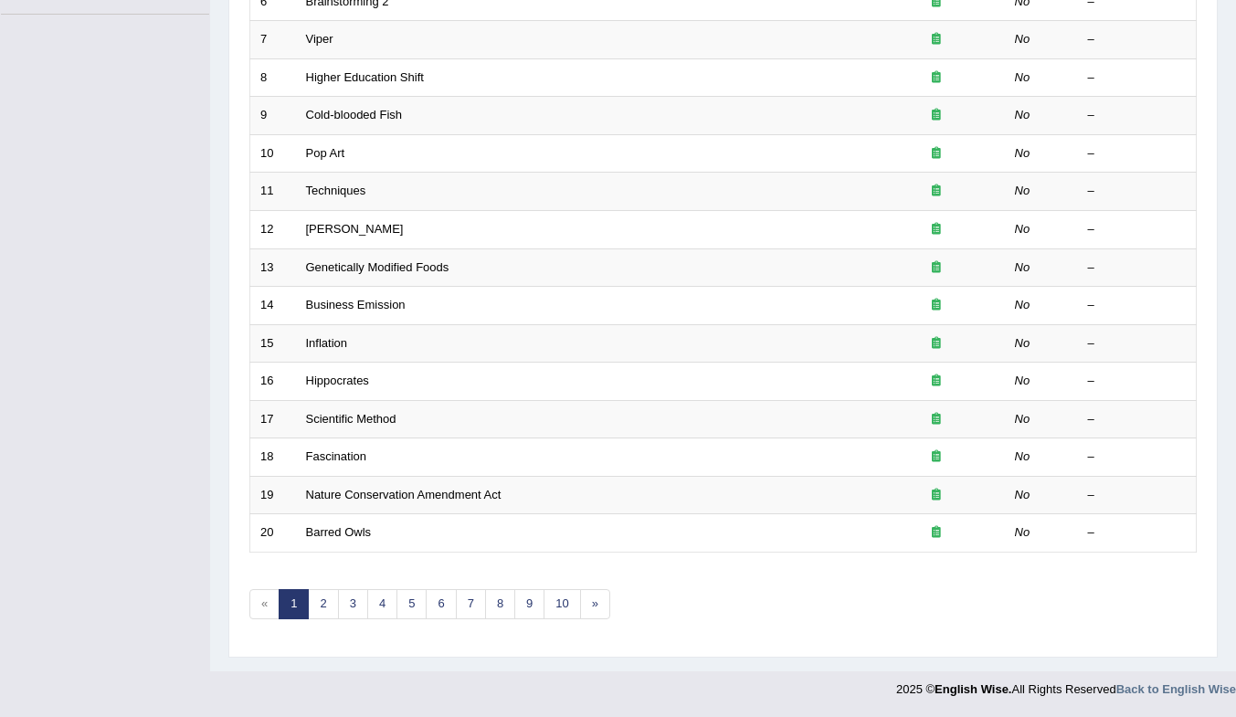
scroll to position [492, 0]
click at [386, 605] on link "4" at bounding box center [382, 604] width 30 height 30
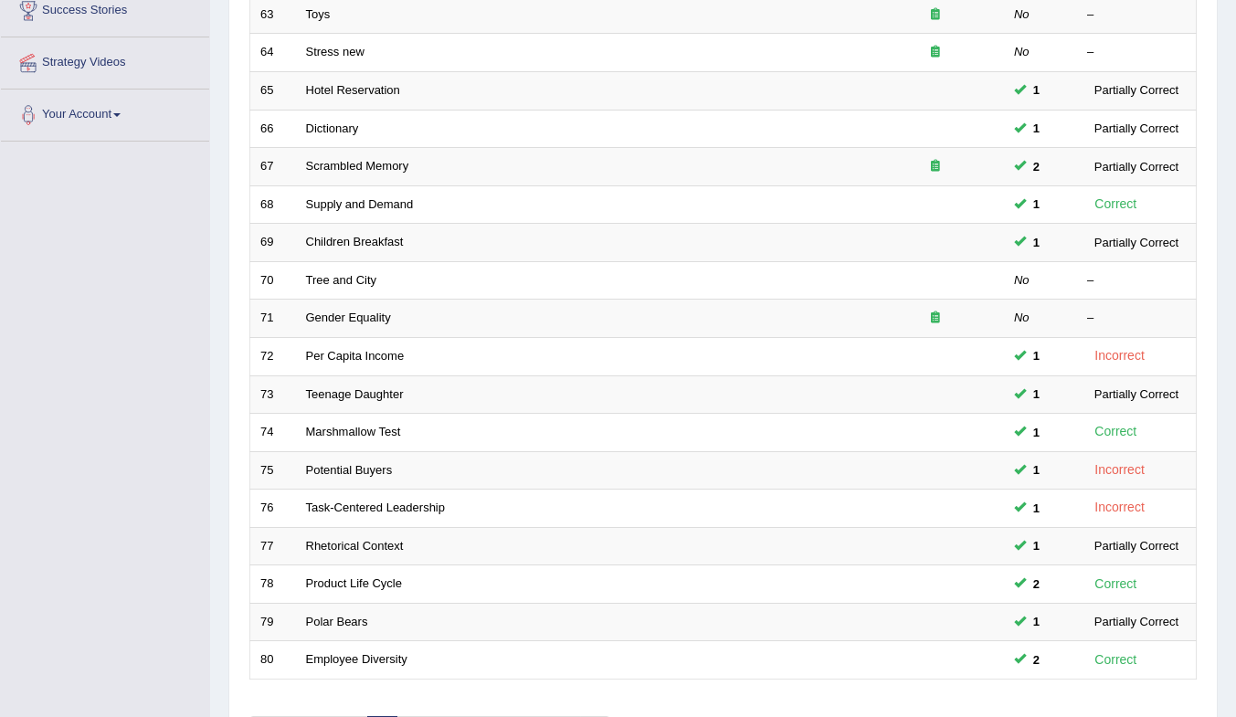
scroll to position [492, 0]
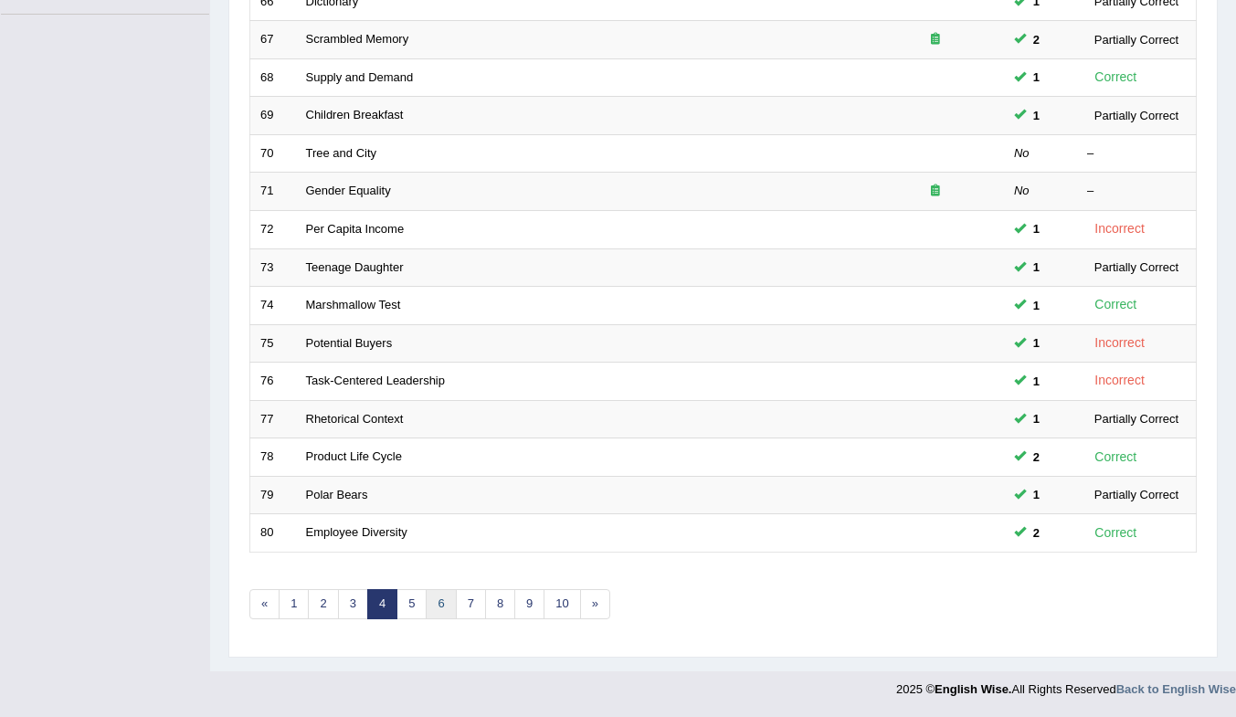
click at [427, 610] on link "6" at bounding box center [441, 604] width 30 height 30
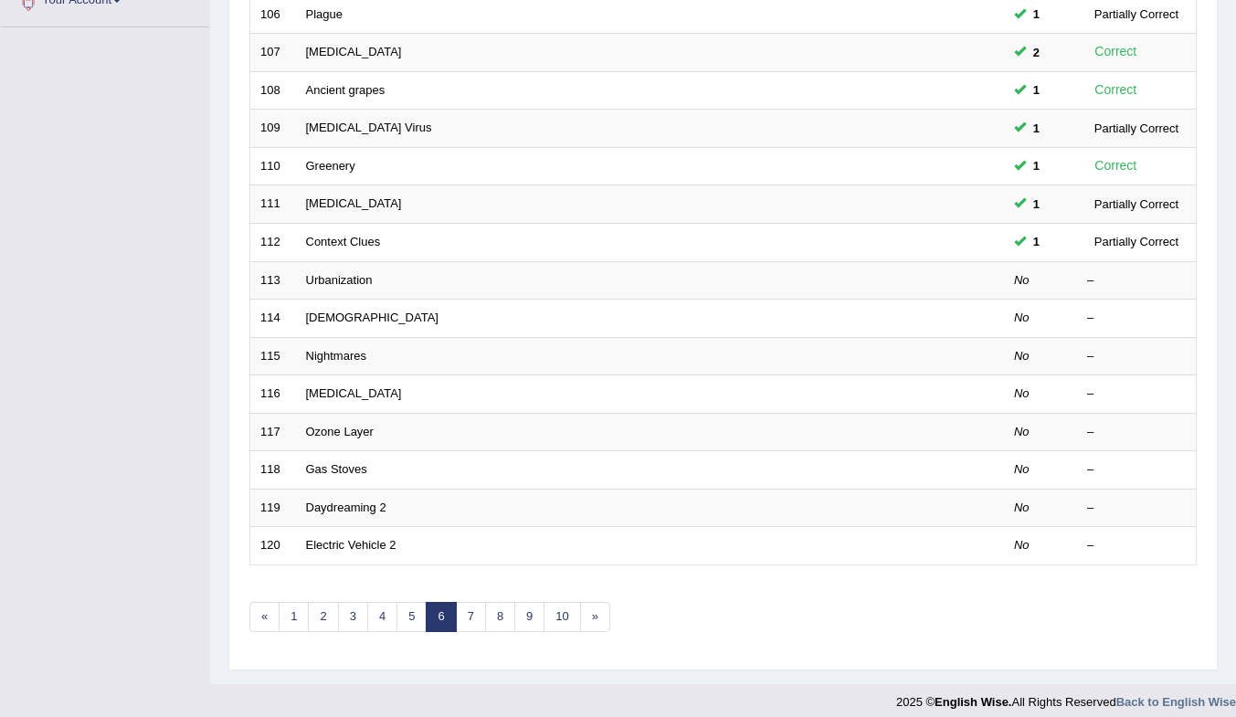
scroll to position [492, 0]
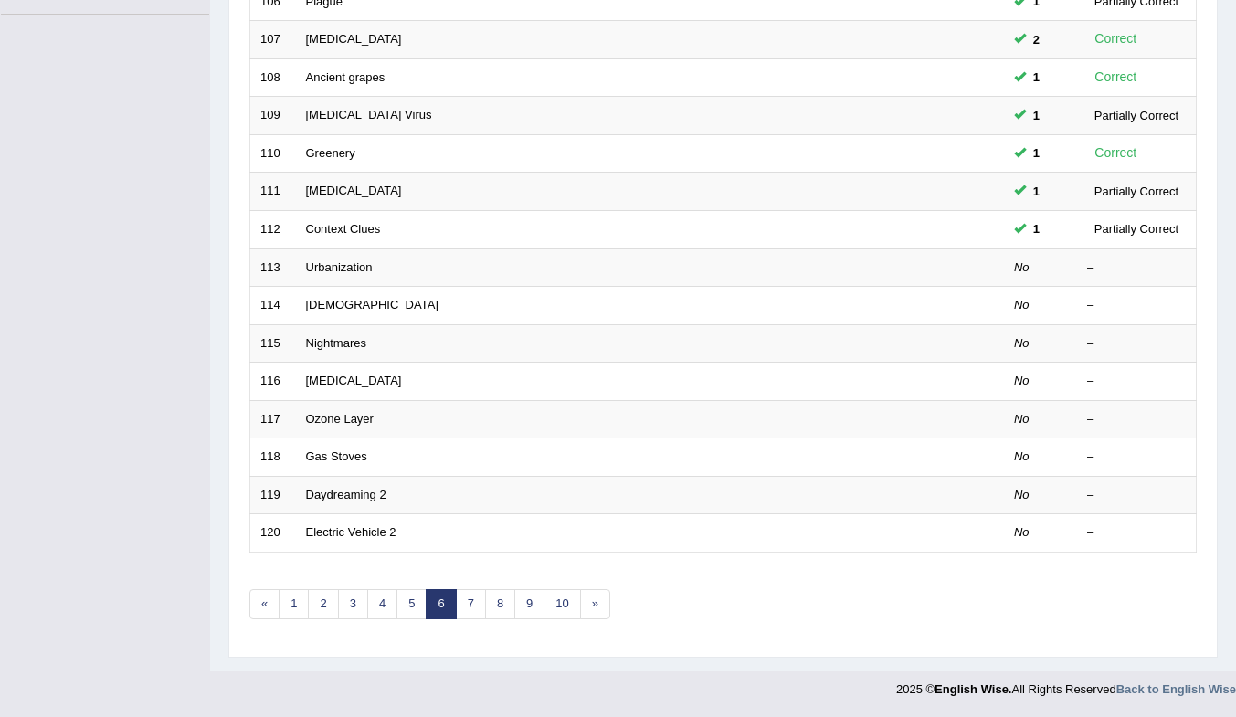
click at [615, 264] on td "Urbanization" at bounding box center [581, 267] width 571 height 38
click at [350, 267] on link "Urbanization" at bounding box center [339, 267] width 67 height 14
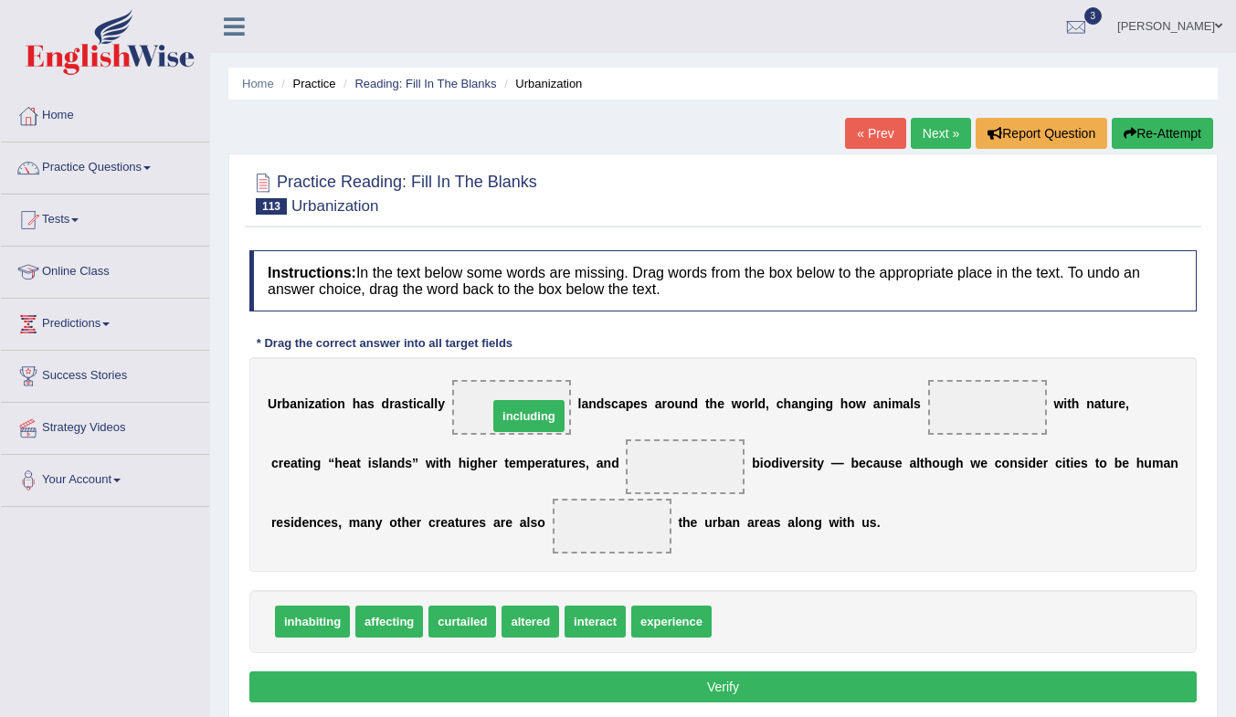
drag, startPoint x: 768, startPoint y: 618, endPoint x: 537, endPoint y: 409, distance: 311.7
drag, startPoint x: 373, startPoint y: 619, endPoint x: 295, endPoint y: 643, distance: 81.2
click at [525, 619] on span "interact" at bounding box center [521, 622] width 61 height 32
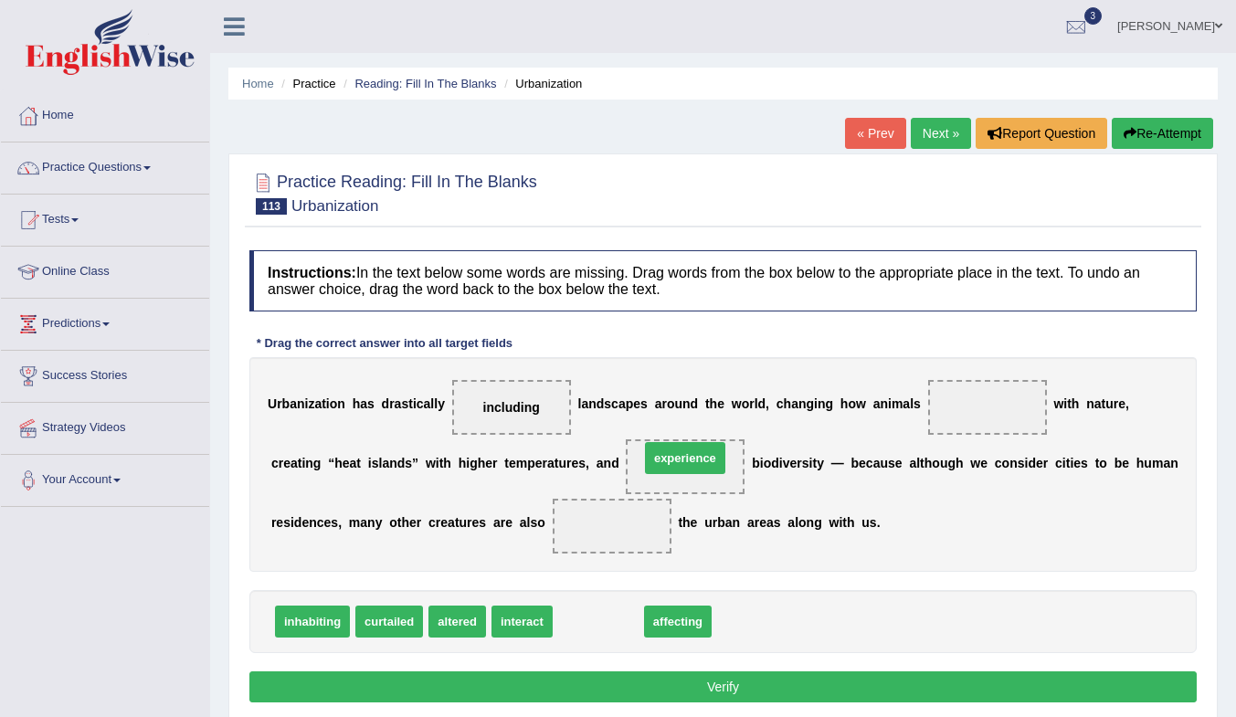
drag, startPoint x: 596, startPoint y: 617, endPoint x: 683, endPoint y: 453, distance: 185.1
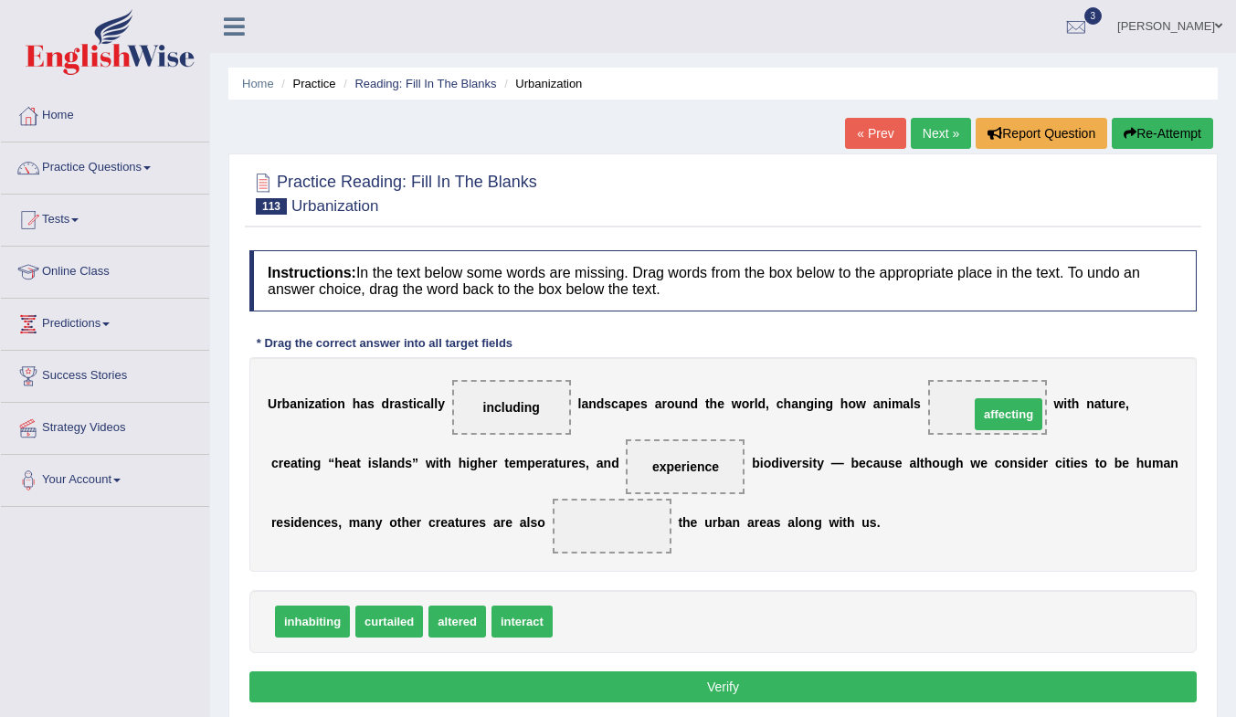
drag, startPoint x: 597, startPoint y: 623, endPoint x: 1013, endPoint y: 413, distance: 465.7
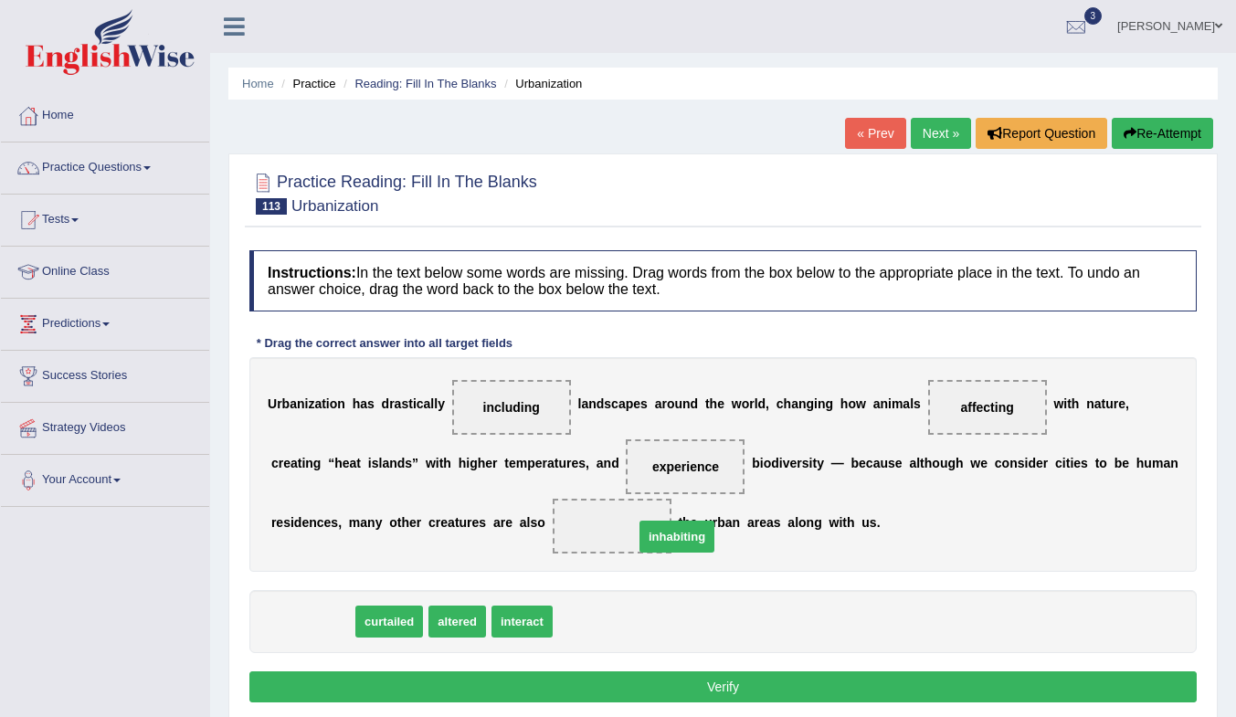
drag, startPoint x: 306, startPoint y: 621, endPoint x: 628, endPoint y: 526, distance: 336.1
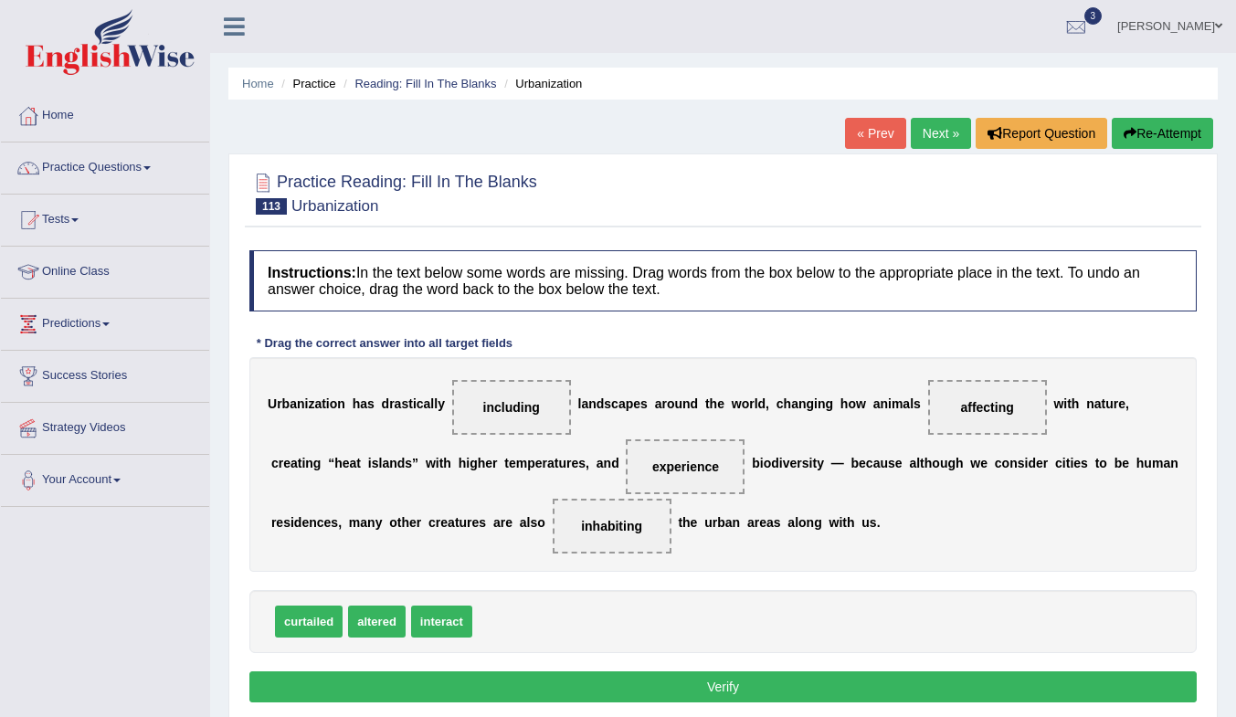
click at [698, 683] on button "Verify" at bounding box center [722, 686] width 947 height 31
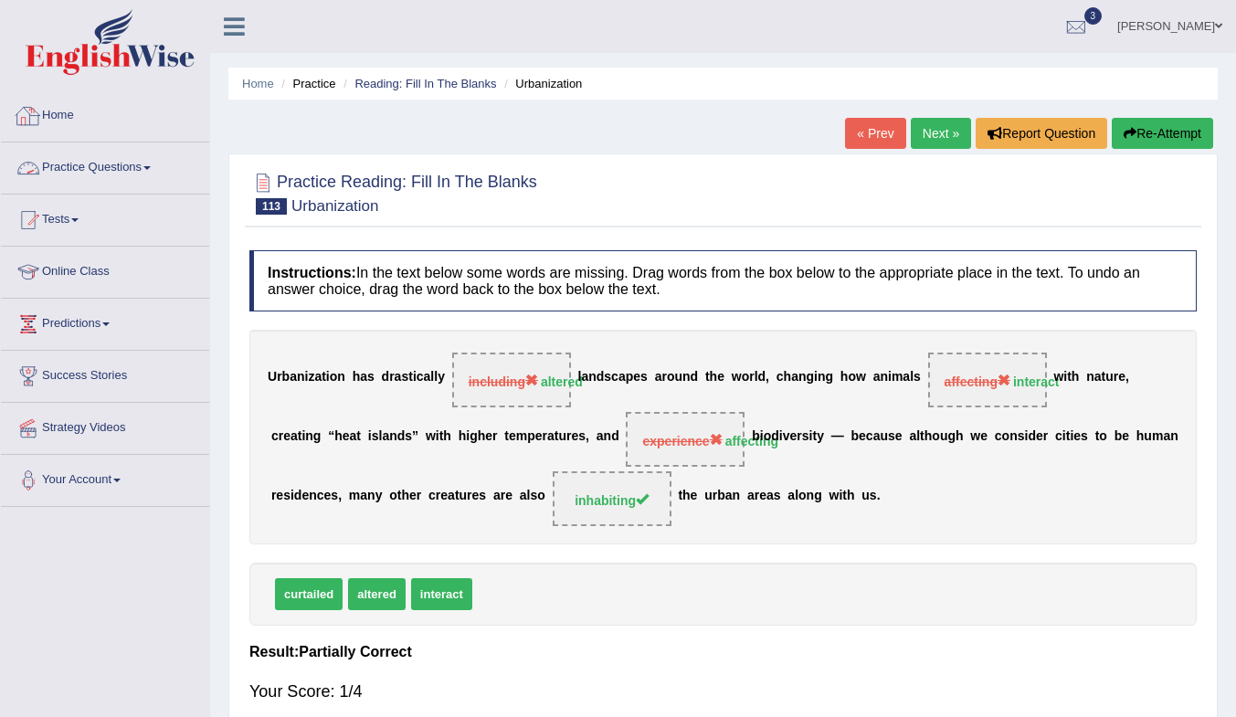
click at [87, 159] on link "Practice Questions" at bounding box center [105, 165] width 208 height 46
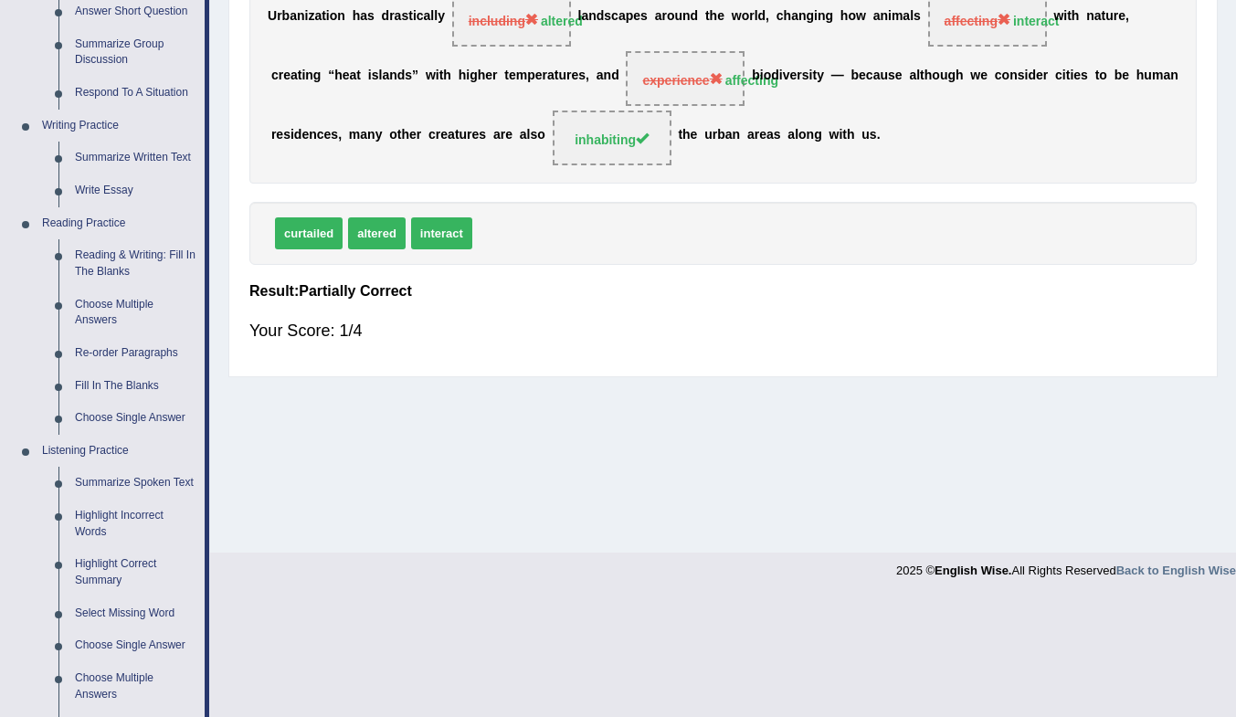
scroll to position [274, 0]
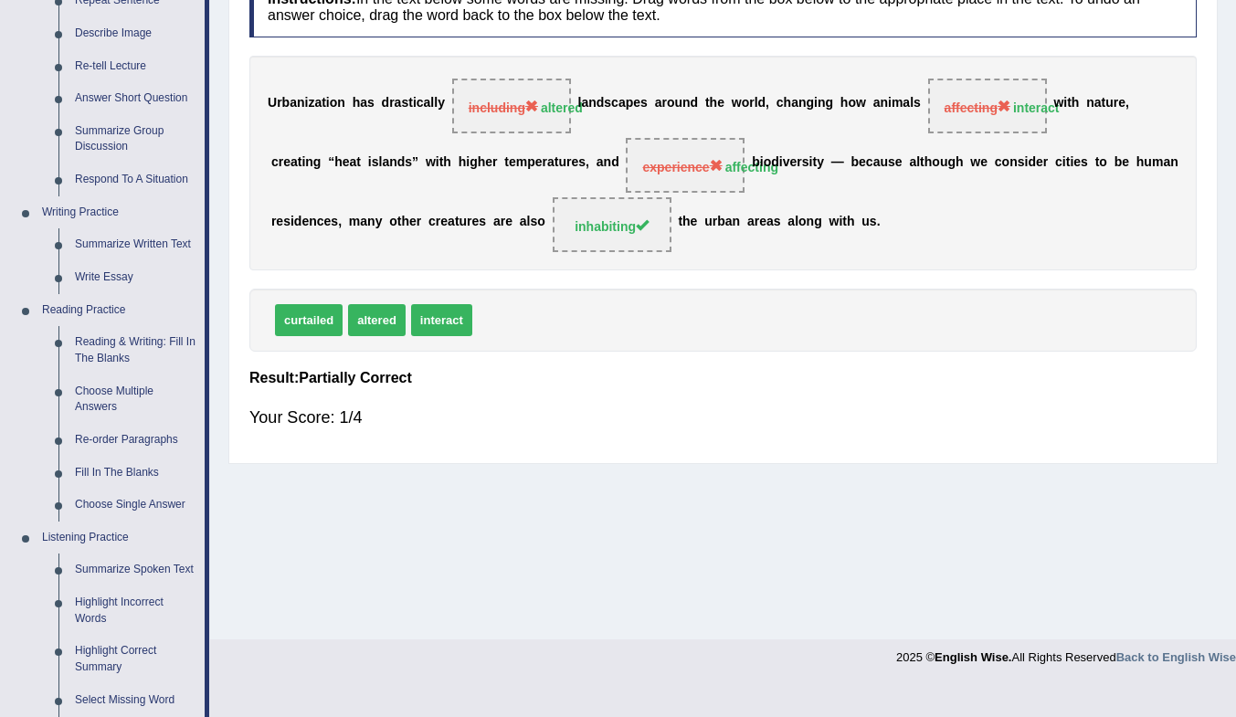
click at [122, 240] on link "Summarize Written Text" at bounding box center [136, 244] width 138 height 33
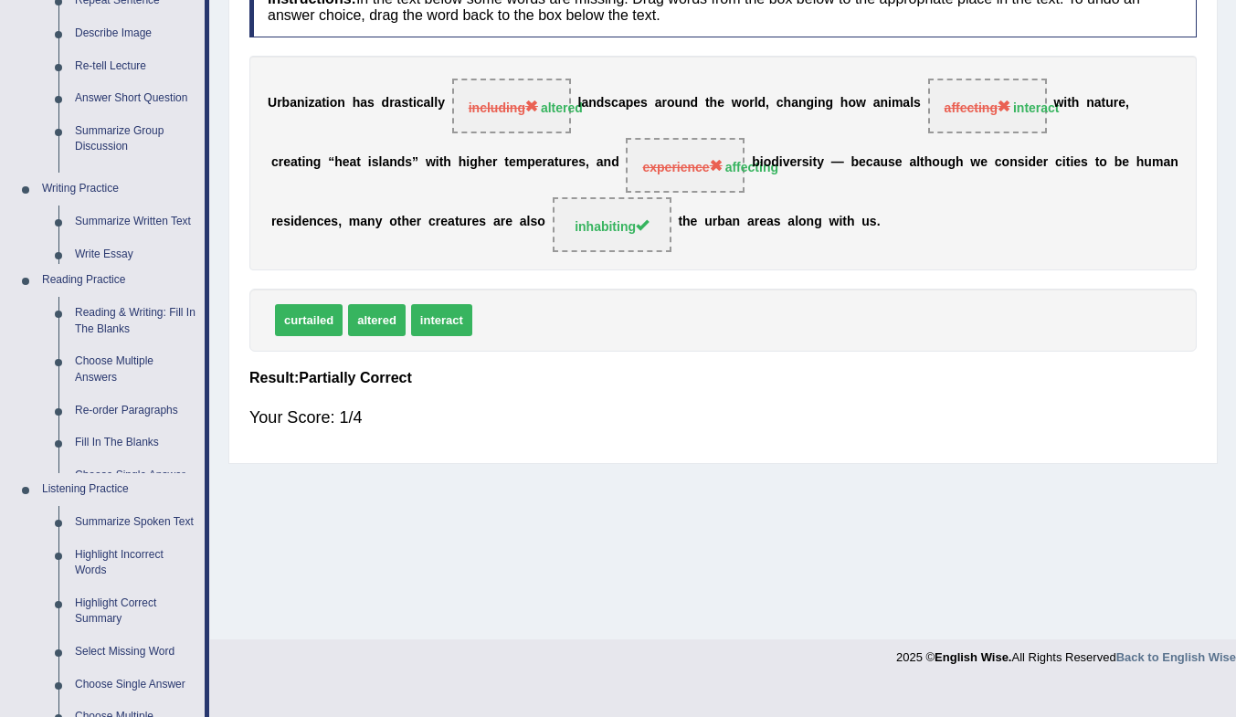
scroll to position [242, 0]
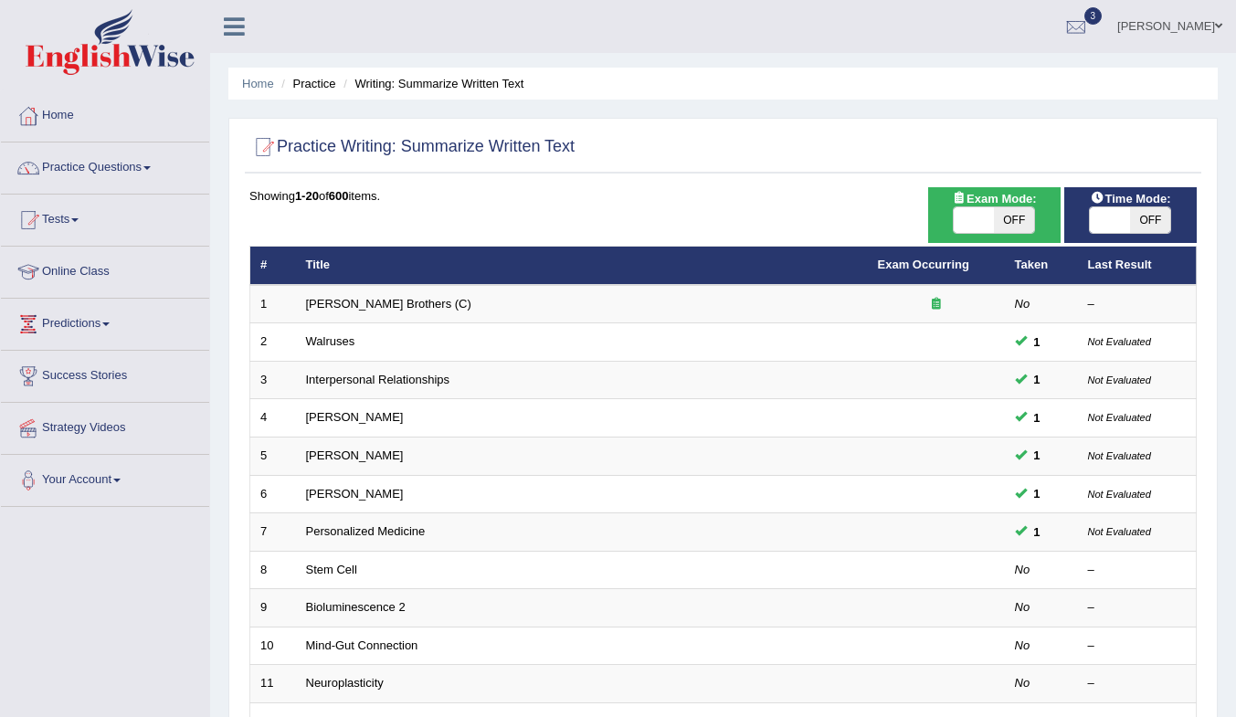
click at [332, 560] on td "Stem Cell" at bounding box center [582, 570] width 572 height 38
click at [329, 567] on link "Stem Cell" at bounding box center [331, 570] width 51 height 14
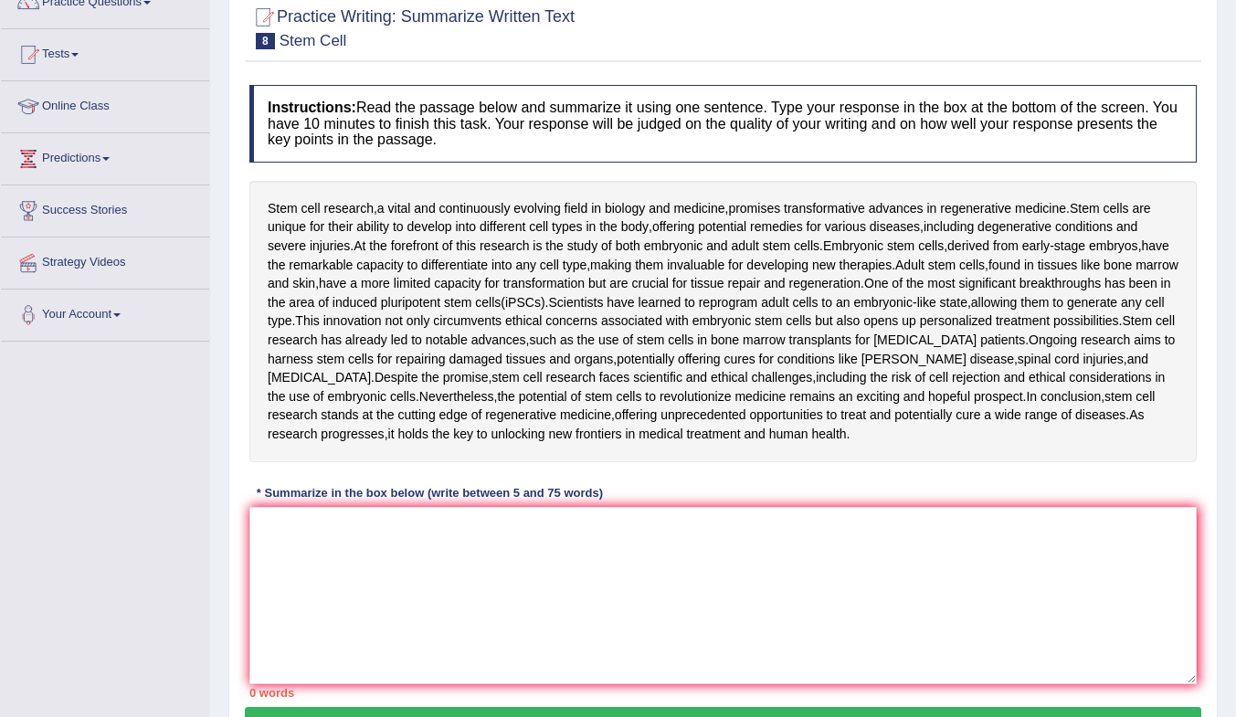
scroll to position [183, 0]
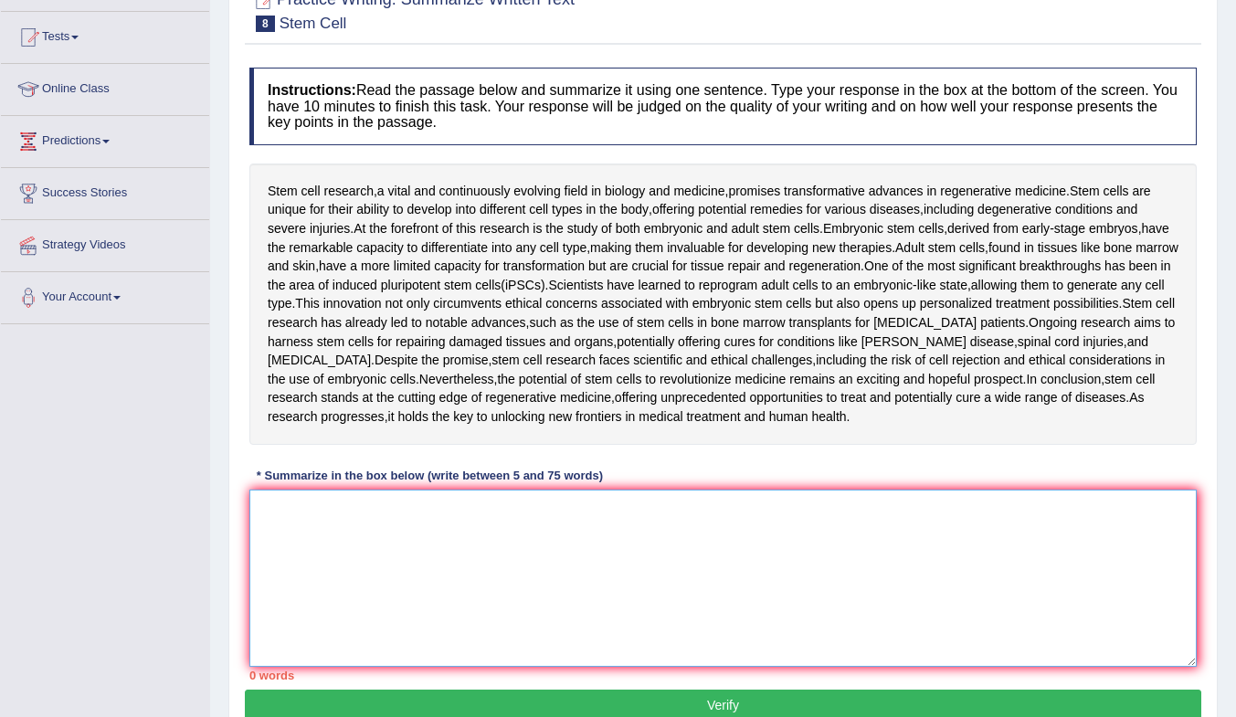
click at [543, 528] on textarea at bounding box center [722, 578] width 947 height 177
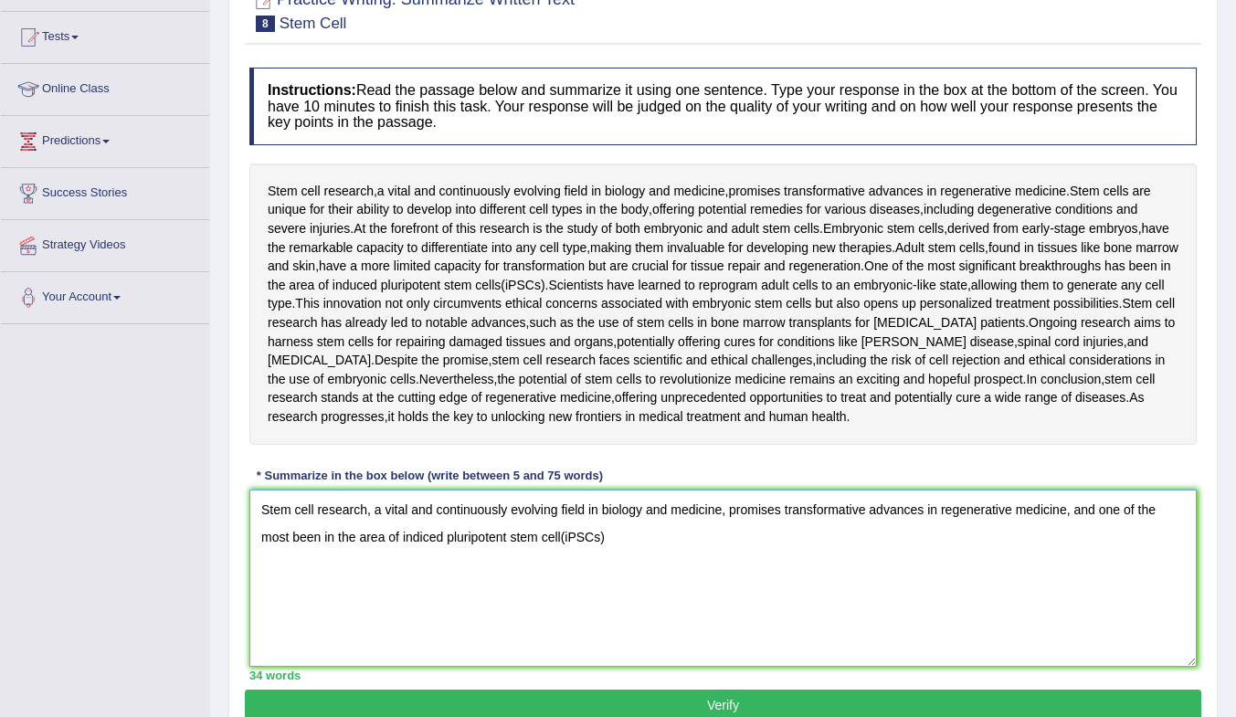
click at [557, 538] on textarea "Stem cell research, a vital and continuously evolving field in biology and medi…" at bounding box center [722, 578] width 947 height 177
click at [563, 540] on textarea "Stem cell research, a vital and continuously evolving field in biology and medi…" at bounding box center [722, 578] width 947 height 177
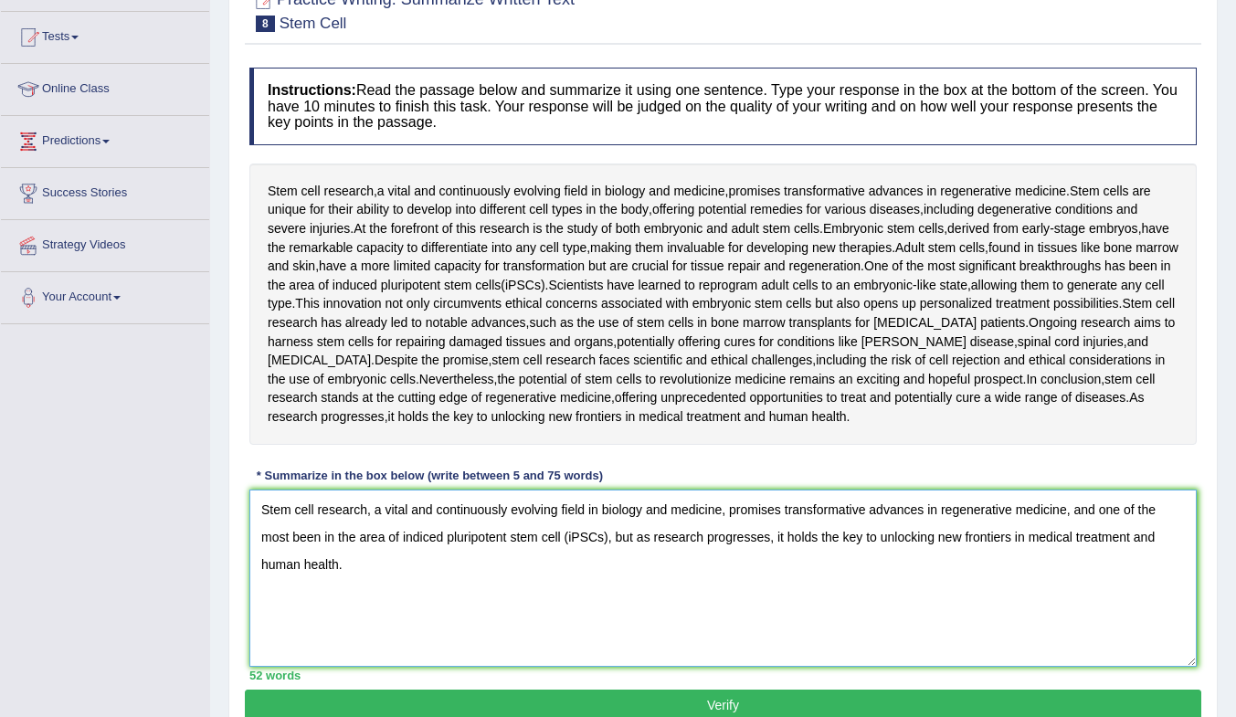
click at [289, 540] on textarea "Stem cell research, a vital and continuously evolving field in biology and medi…" at bounding box center [722, 578] width 947 height 177
click at [593, 540] on textarea "Stem cell research, a vital and continuously evolving field in biology and medi…" at bounding box center [722, 578] width 947 height 177
type textarea "Stem cell research, a vital and continuously evolving field in biology and medi…"
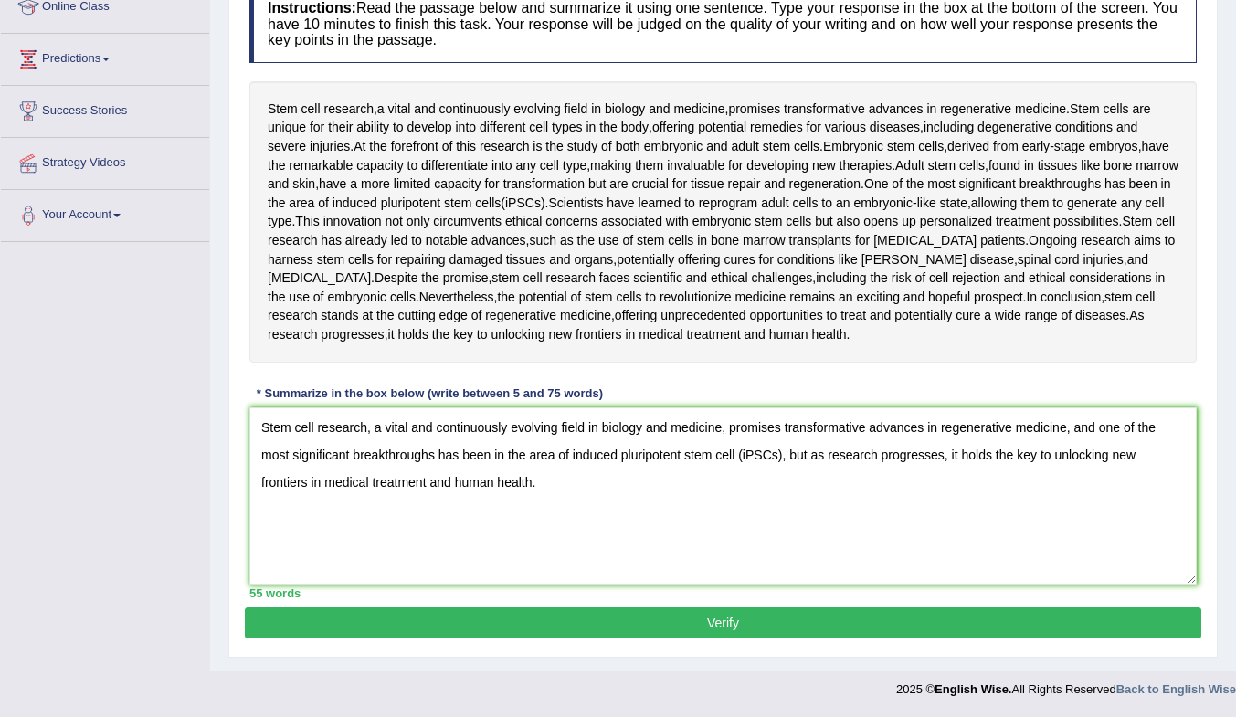
click at [574, 621] on button "Verify" at bounding box center [723, 622] width 956 height 31
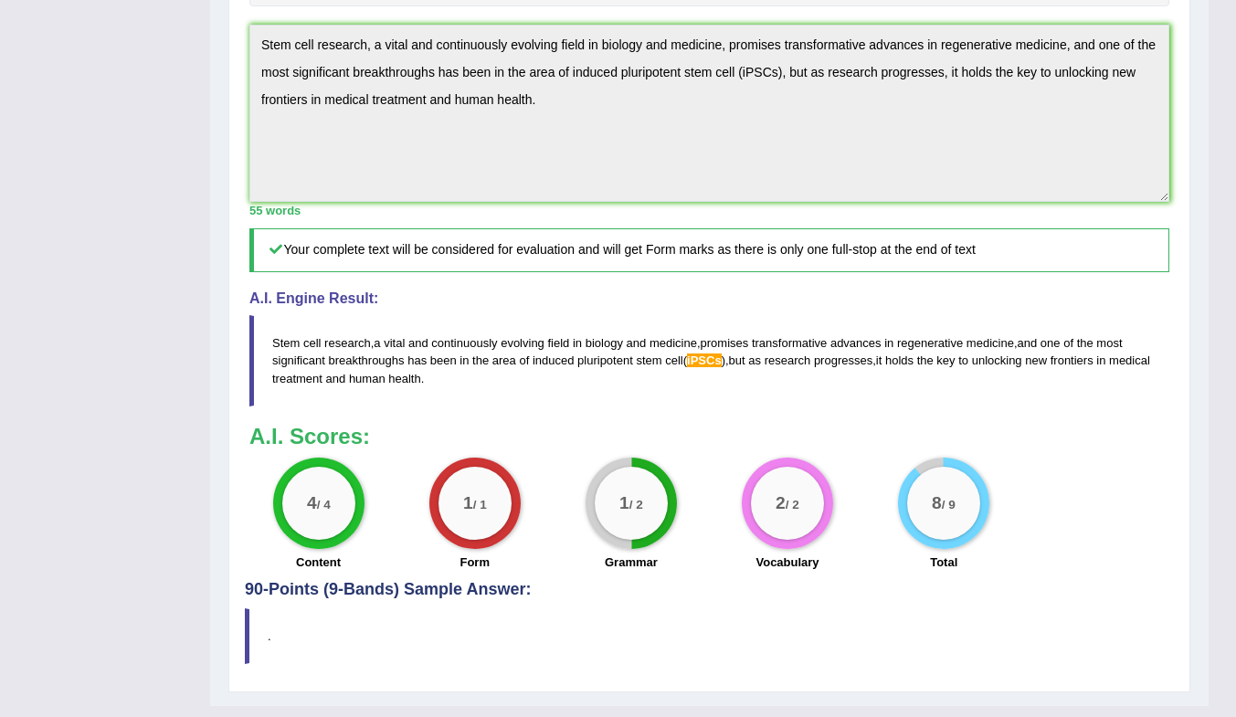
scroll to position [675, 0]
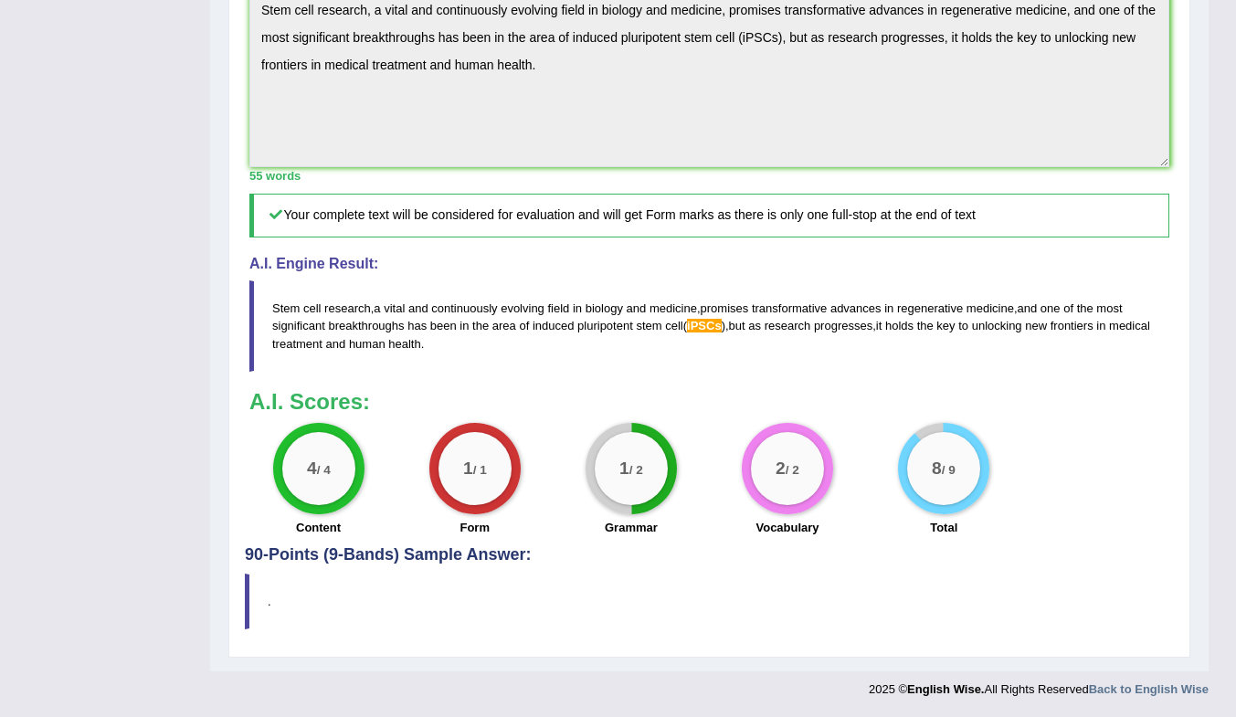
click at [711, 326] on span "iPSCs" at bounding box center [704, 326] width 35 height 14
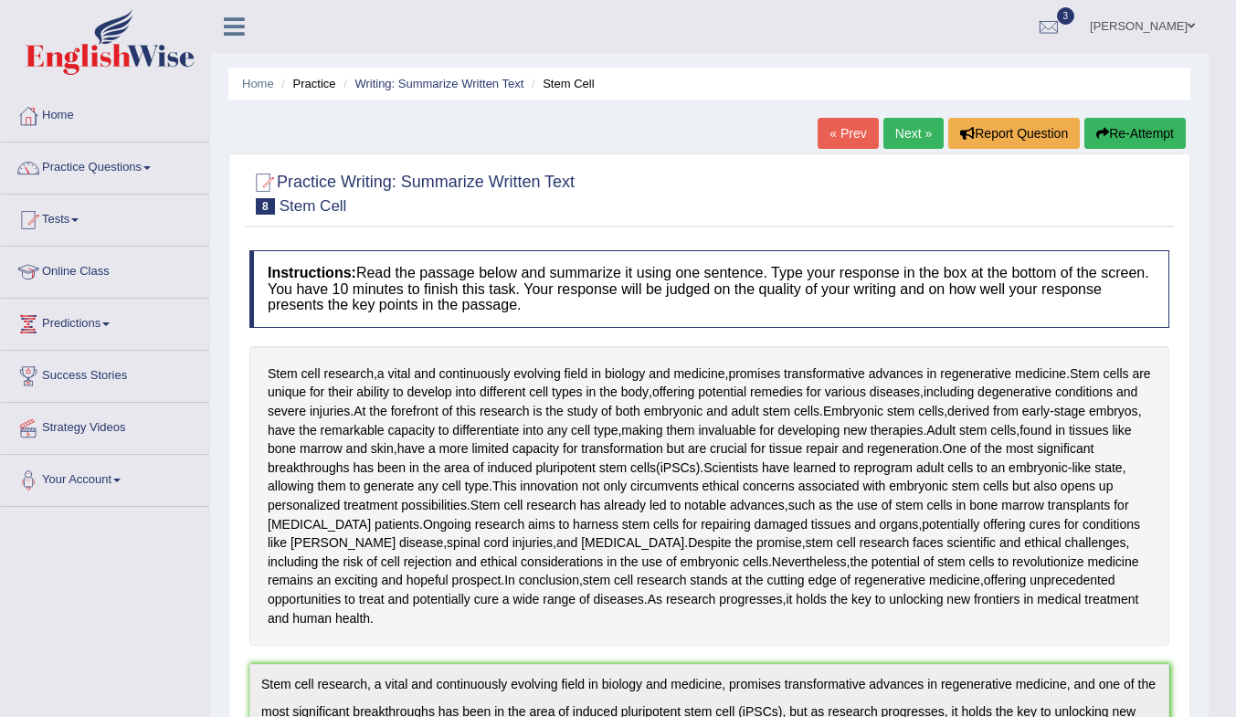
scroll to position [0, 0]
click at [903, 126] on link "Next »" at bounding box center [913, 133] width 60 height 31
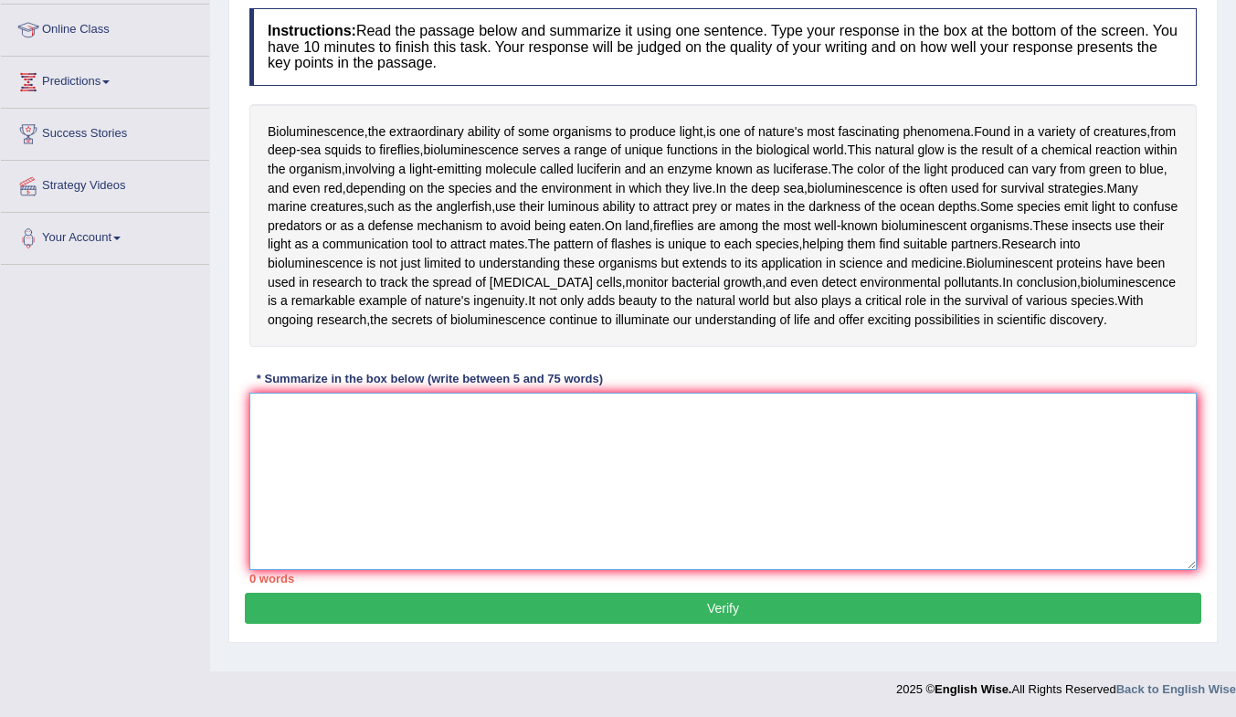
click at [505, 423] on textarea at bounding box center [722, 481] width 947 height 177
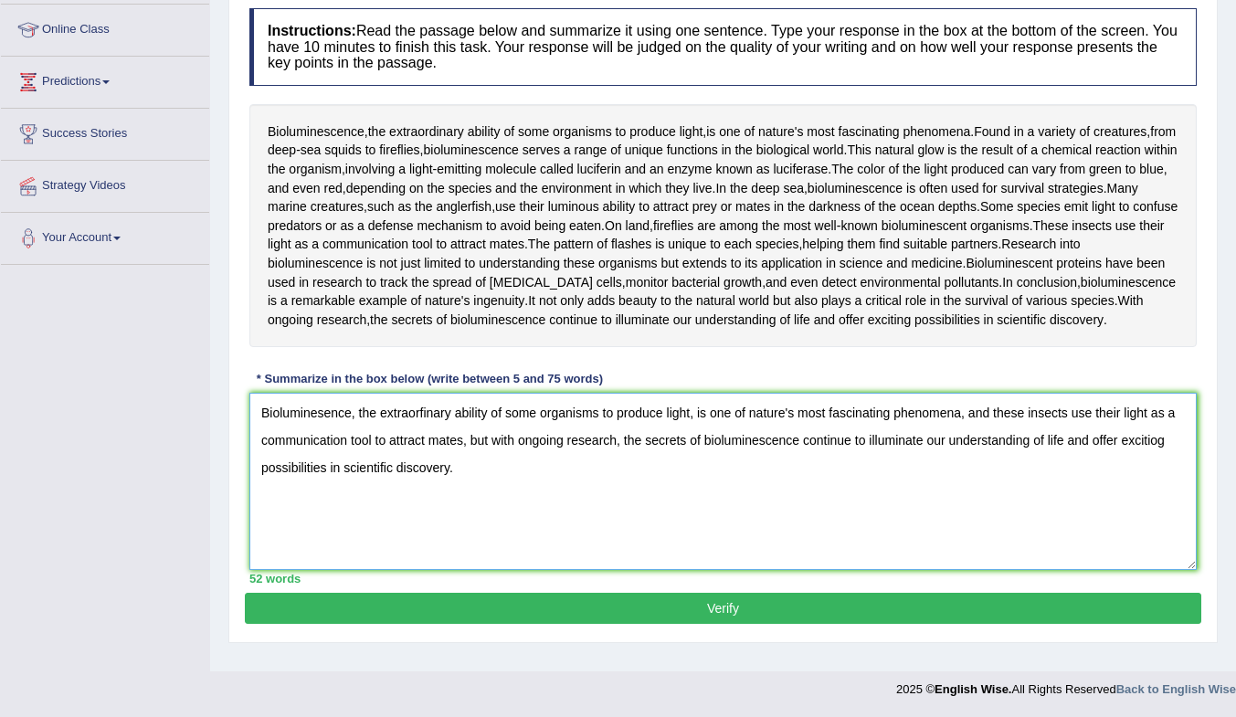
click at [423, 416] on textarea "Bioluminesence, the extraorfinary ability of some organisms to produce light, i…" at bounding box center [722, 481] width 947 height 177
click at [1160, 441] on textarea "Bioluminesence, the extraordinary ability of some organisms to produce light, i…" at bounding box center [722, 481] width 947 height 177
type textarea "Bioluminesence, the extraordinary ability of some organisms to produce light, i…"
click at [612, 607] on button "Verify" at bounding box center [723, 608] width 956 height 31
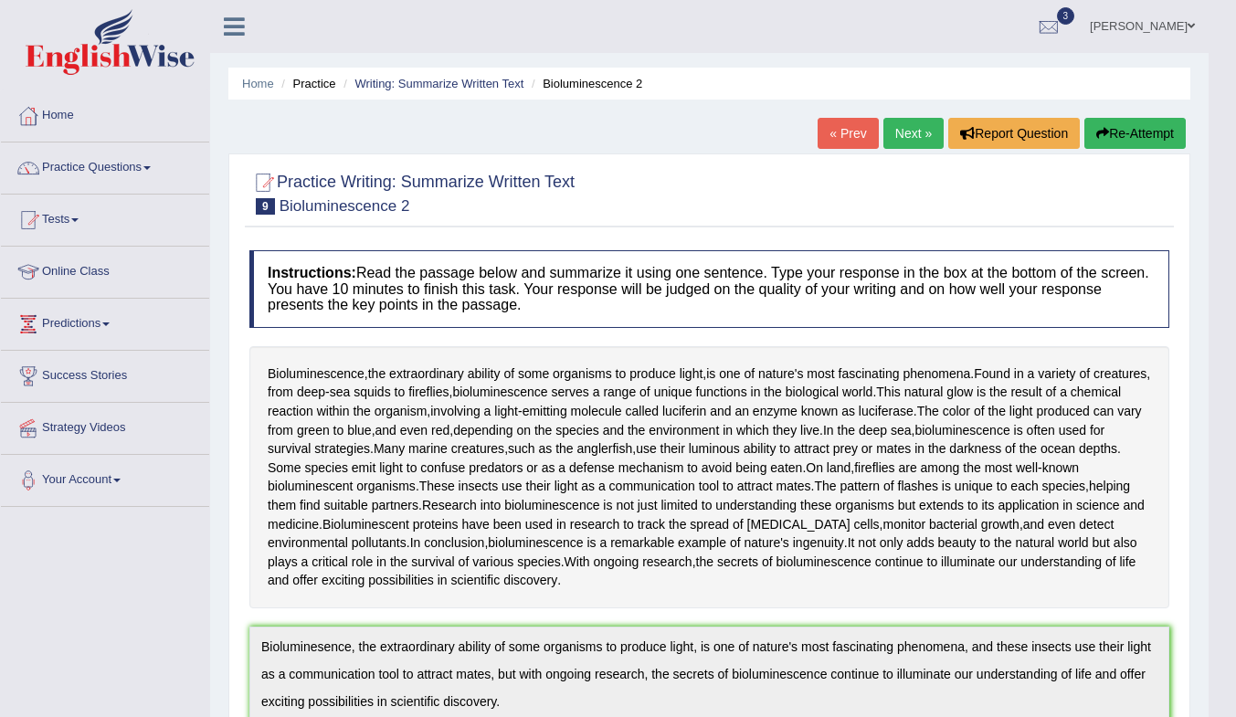
click at [912, 131] on link "Next »" at bounding box center [913, 133] width 60 height 31
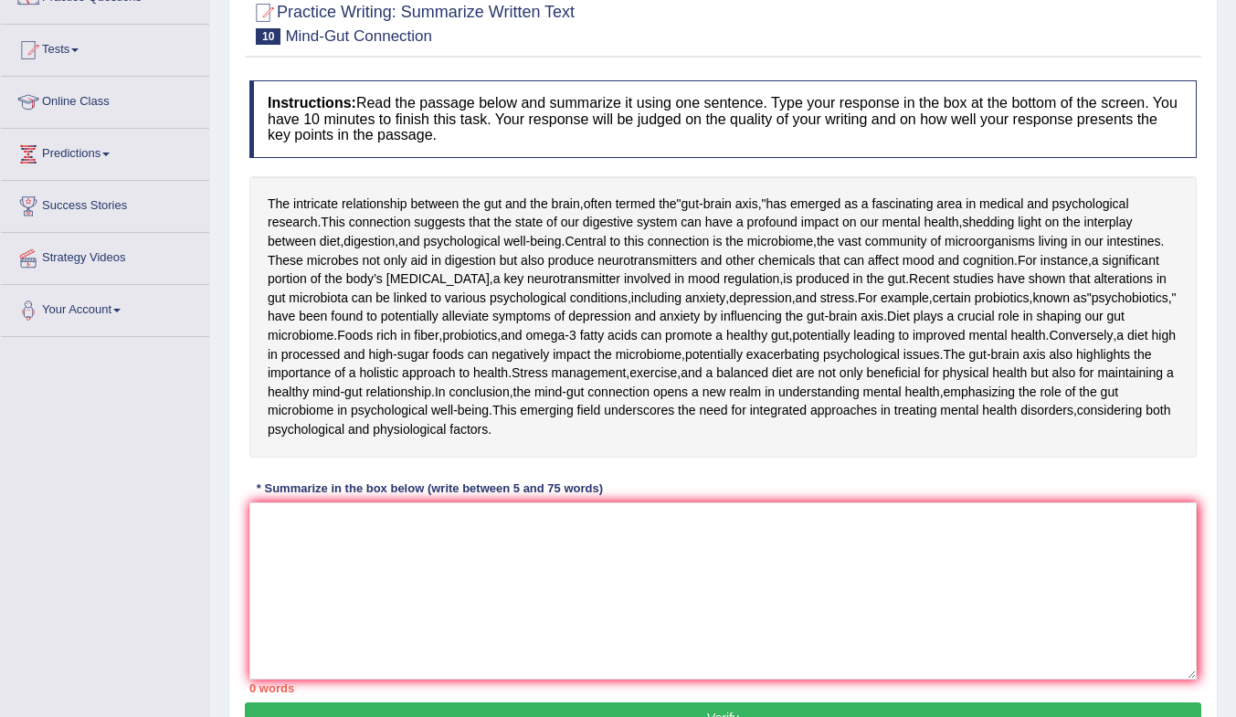
scroll to position [274, 0]
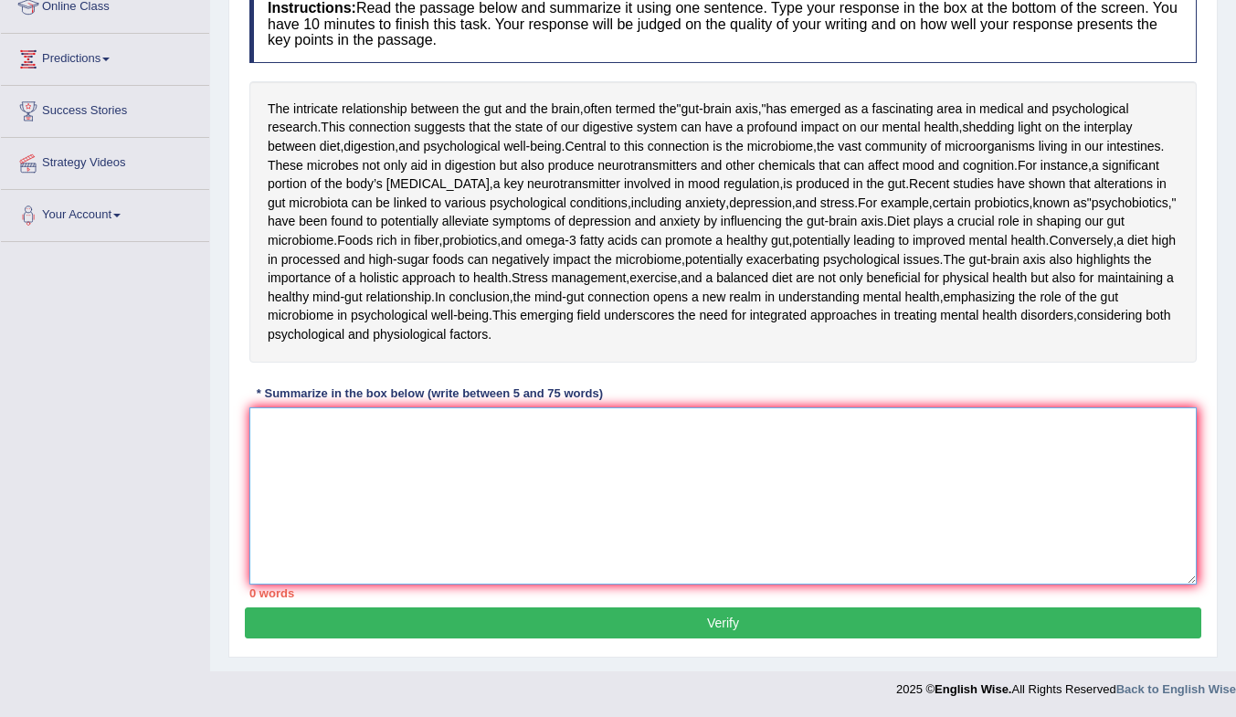
click at [537, 585] on textarea at bounding box center [722, 495] width 947 height 177
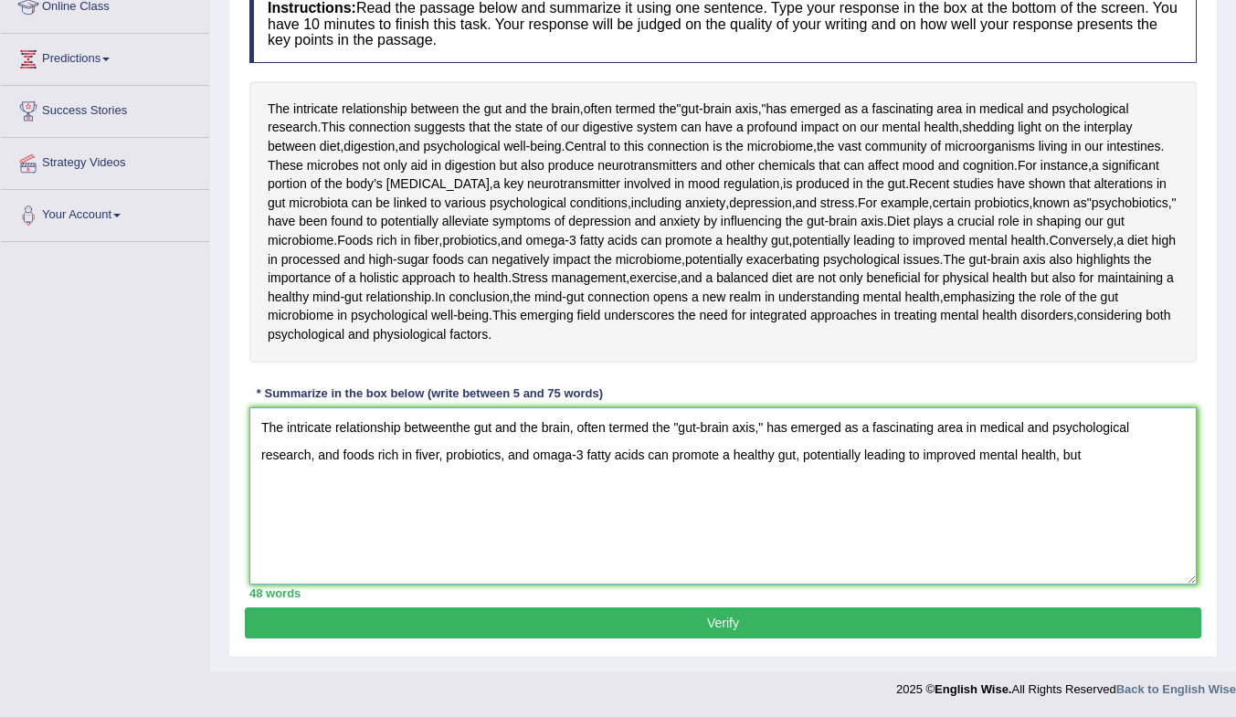
scroll to position [365, 0]
click at [452, 498] on textarea "The intricate relationship betweenthe gut and the brain, often termed the "gut-…" at bounding box center [722, 495] width 947 height 177
click at [427, 525] on textarea "The intricate relationship between the gut and the brain, often termed the "gut…" at bounding box center [722, 495] width 947 height 177
click at [1093, 526] on textarea "The intricate relationship between the gut and the brain, often termed the "gut…" at bounding box center [722, 495] width 947 height 177
click at [1142, 528] on textarea "The intricate relationship between the gut and the brain, often termed the "gut…" at bounding box center [722, 495] width 947 height 177
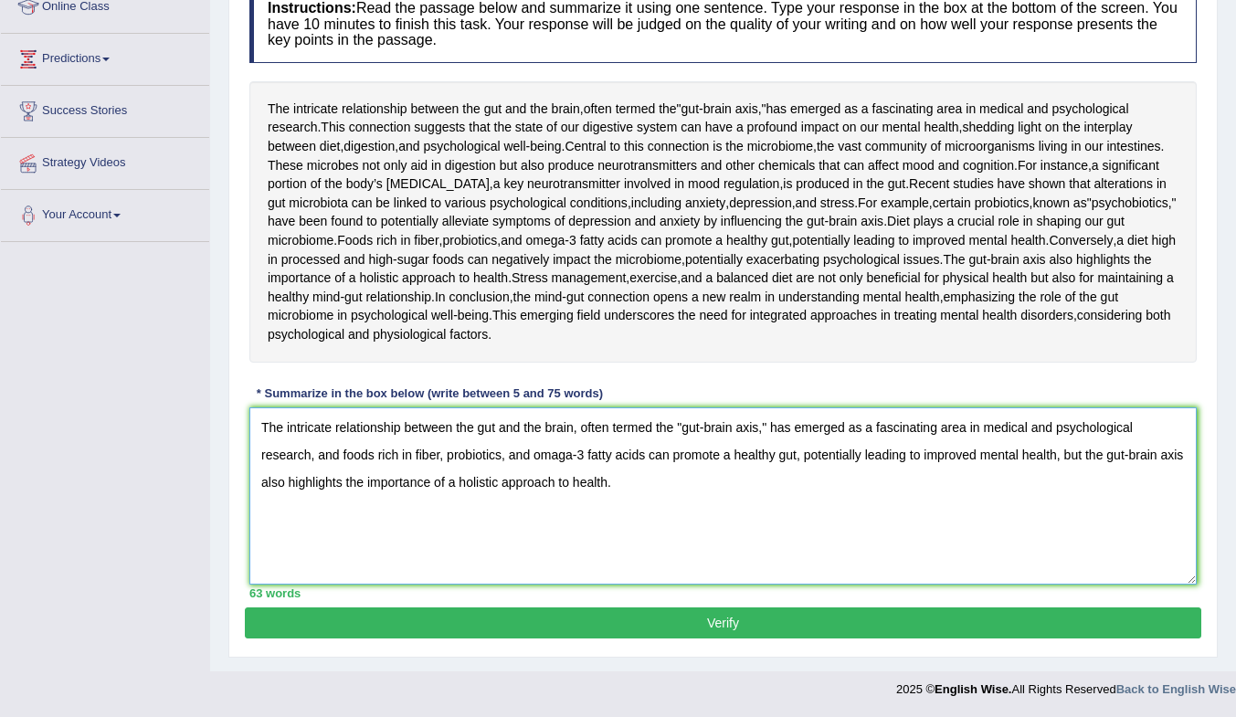
type textarea "The intricate relationship between the gut and the brain, often termed the "gut…"
click at [648, 638] on button "Verify" at bounding box center [723, 622] width 956 height 31
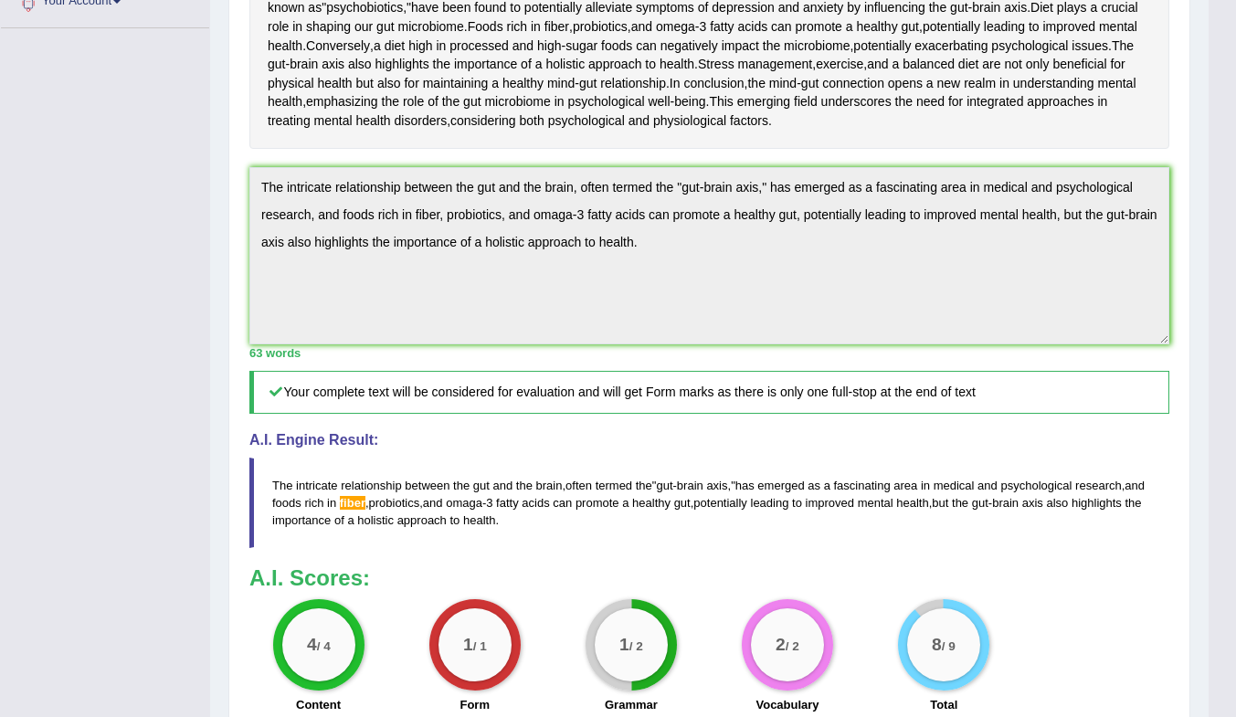
scroll to position [457, 0]
